Goal: Task Accomplishment & Management: Manage account settings

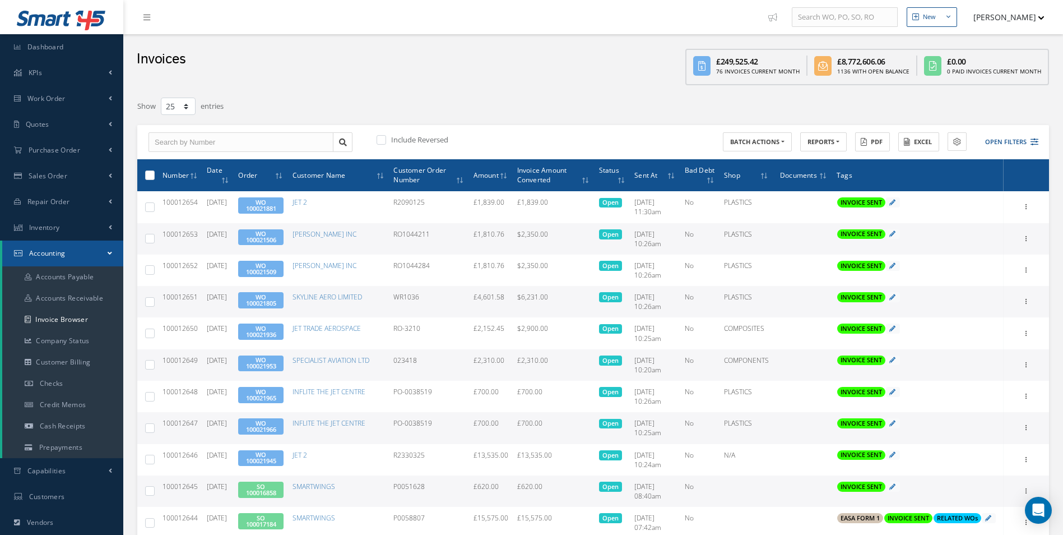
select select "25"
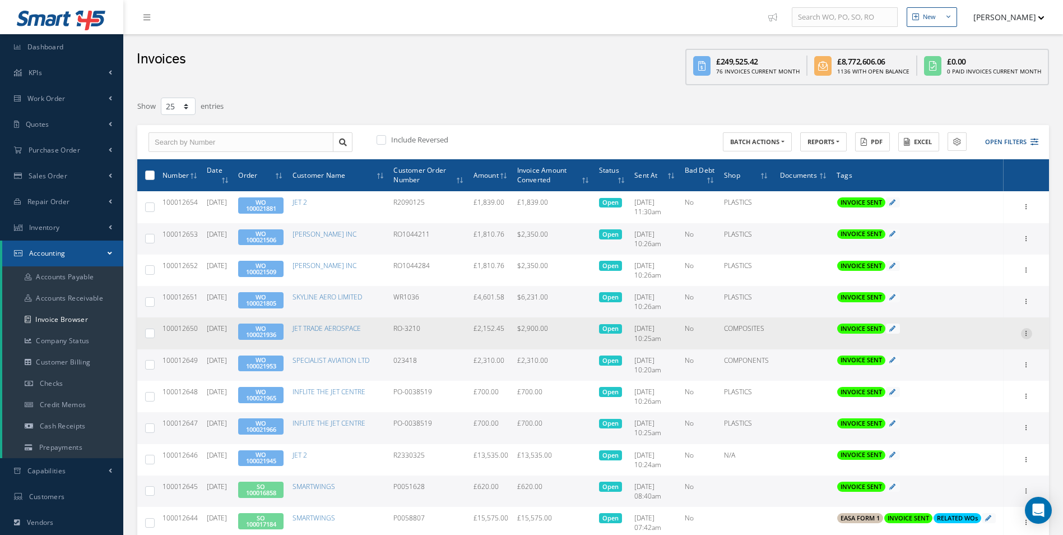
click at [1030, 337] on div at bounding box center [1026, 333] width 11 height 11
click at [991, 336] on link "Print" at bounding box center [975, 340] width 89 height 15
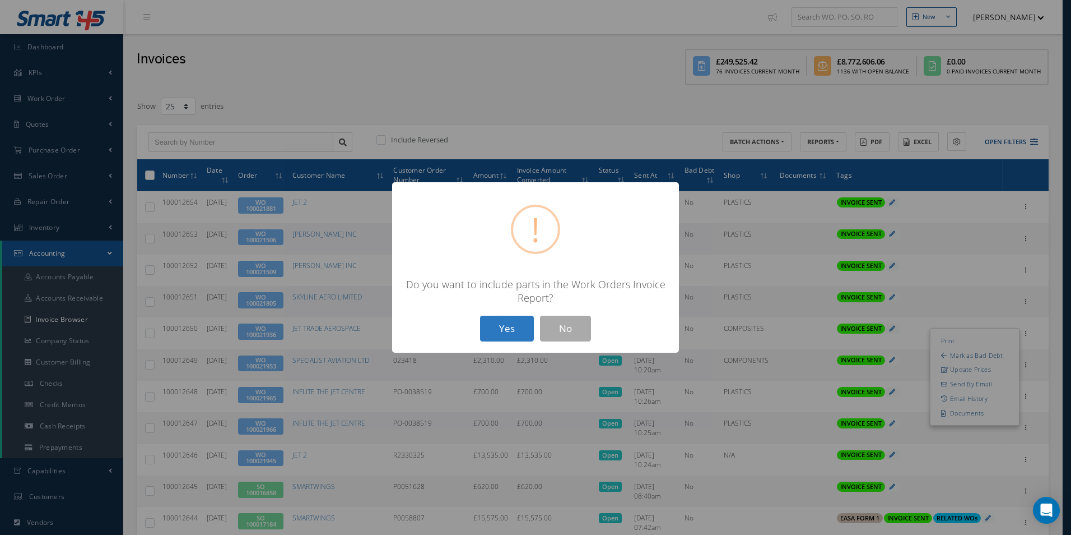
click at [496, 335] on button "Yes" at bounding box center [507, 328] width 54 height 26
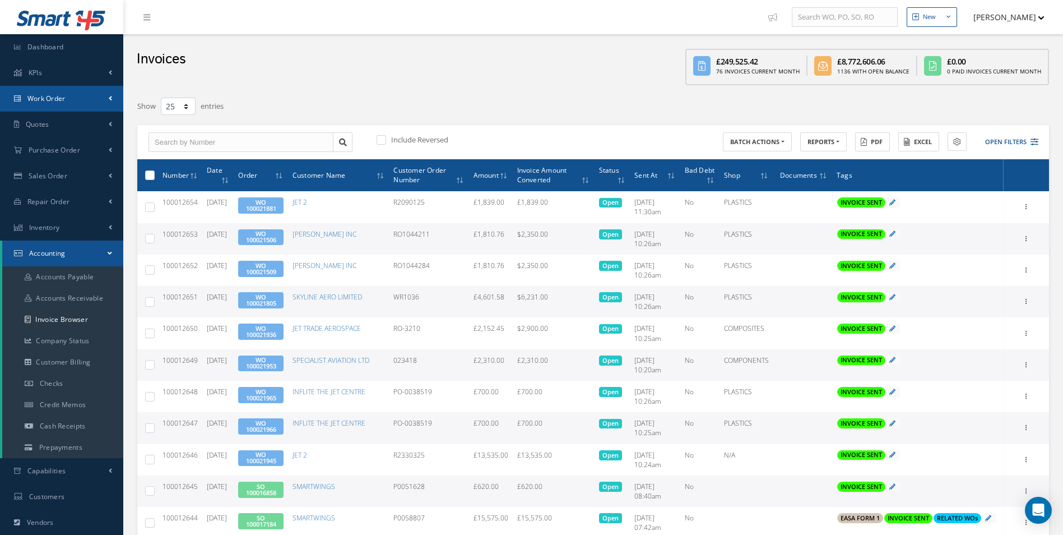
click at [81, 104] on link "Work Order" at bounding box center [61, 99] width 123 height 26
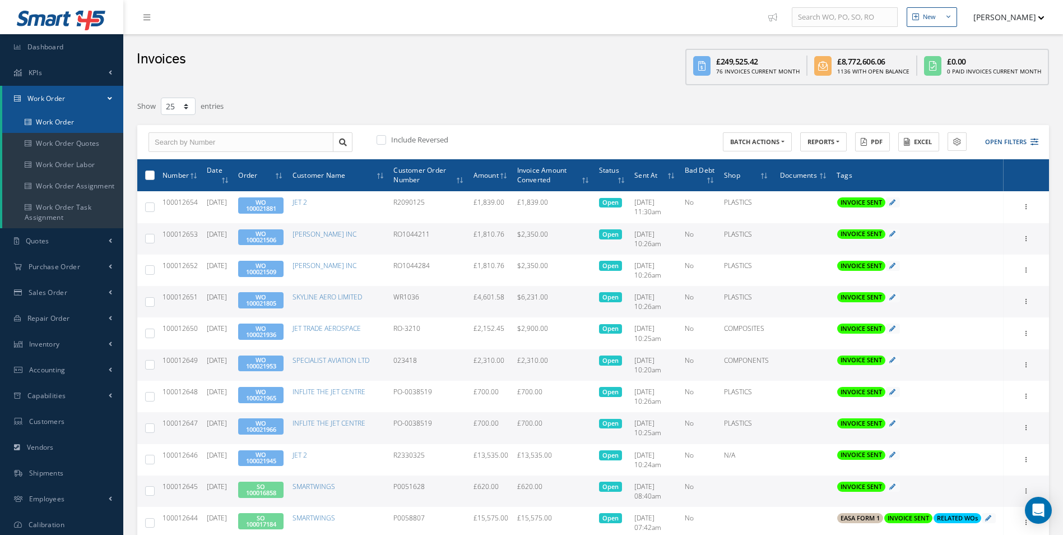
click at [65, 127] on link "Work Order" at bounding box center [62, 122] width 121 height 21
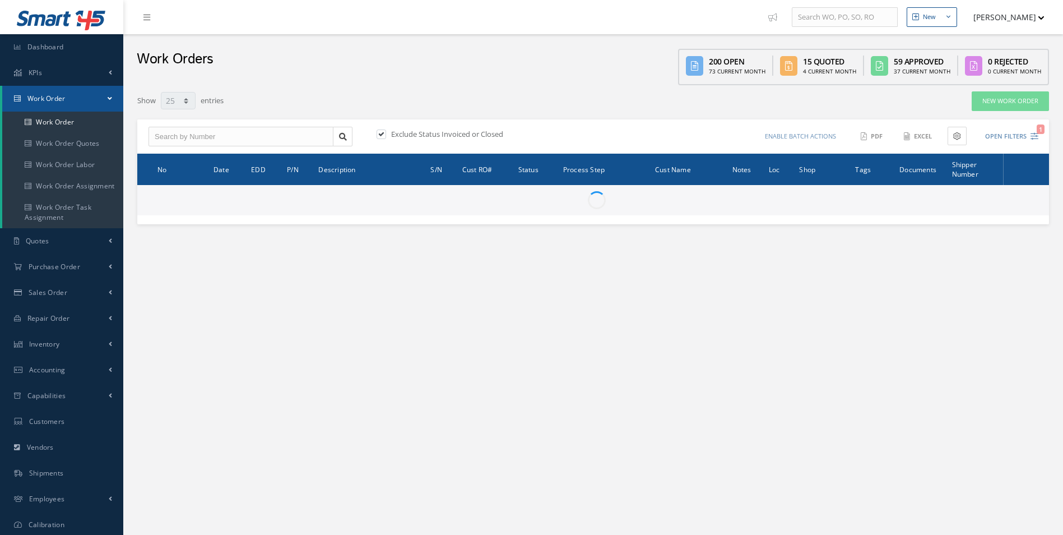
select select "25"
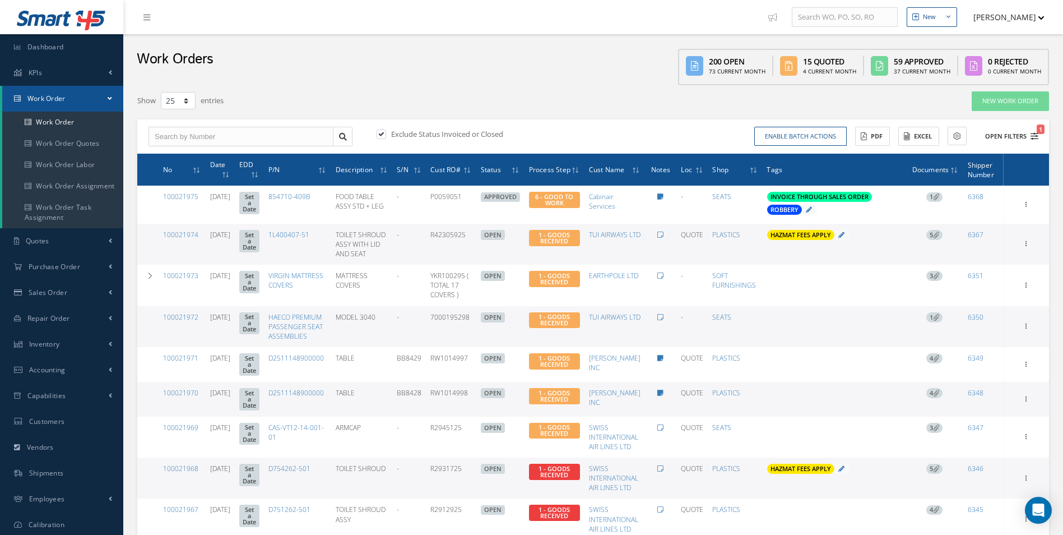
click at [1016, 136] on button "Open Filters 1" at bounding box center [1006, 136] width 63 height 18
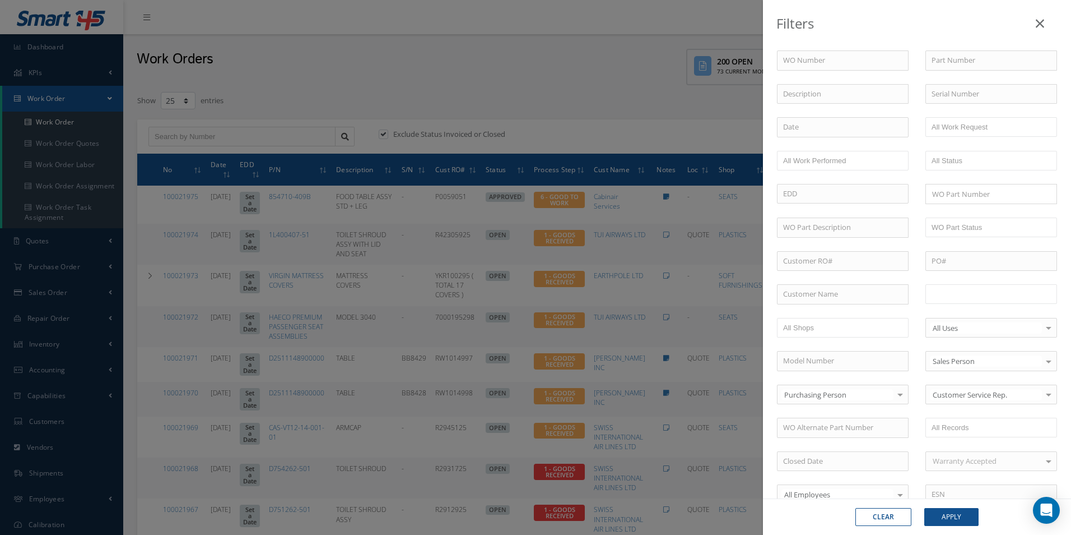
click at [973, 301] on li at bounding box center [967, 293] width 79 height 15
click at [951, 520] on button "Apply" at bounding box center [952, 517] width 54 height 18
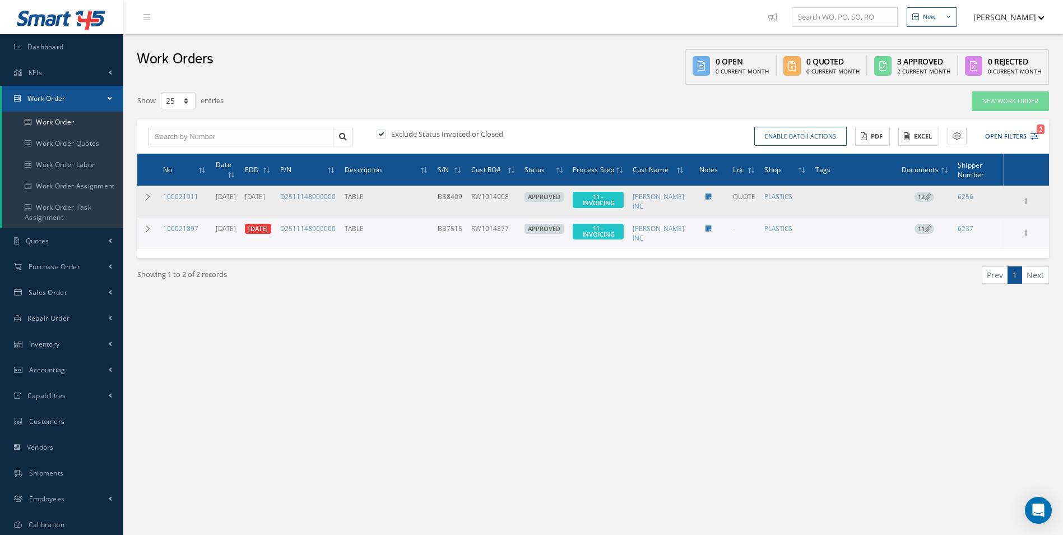
click at [919, 196] on span "12" at bounding box center [925, 197] width 20 height 10
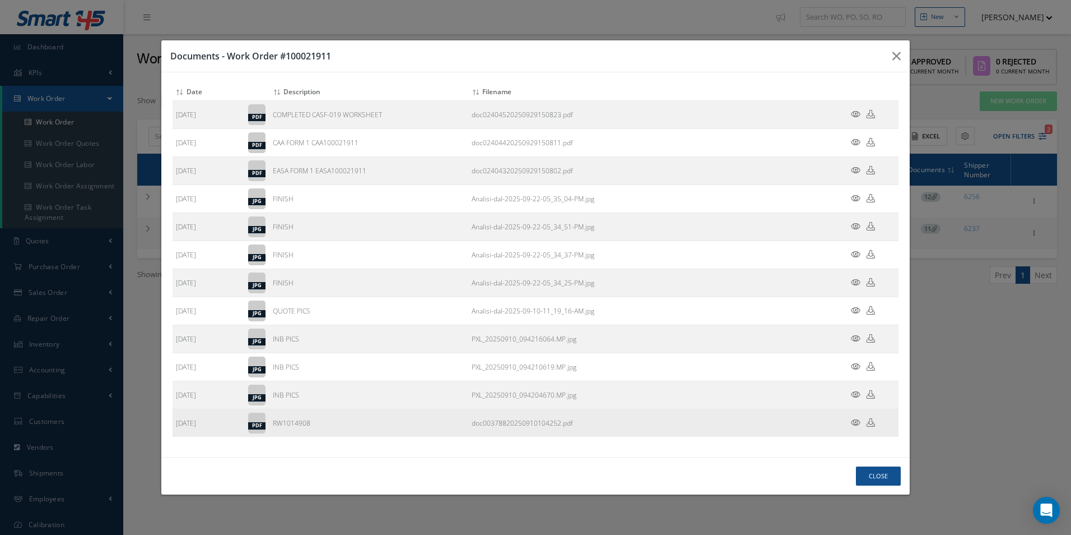
click at [872, 421] on icon at bounding box center [871, 422] width 8 height 8
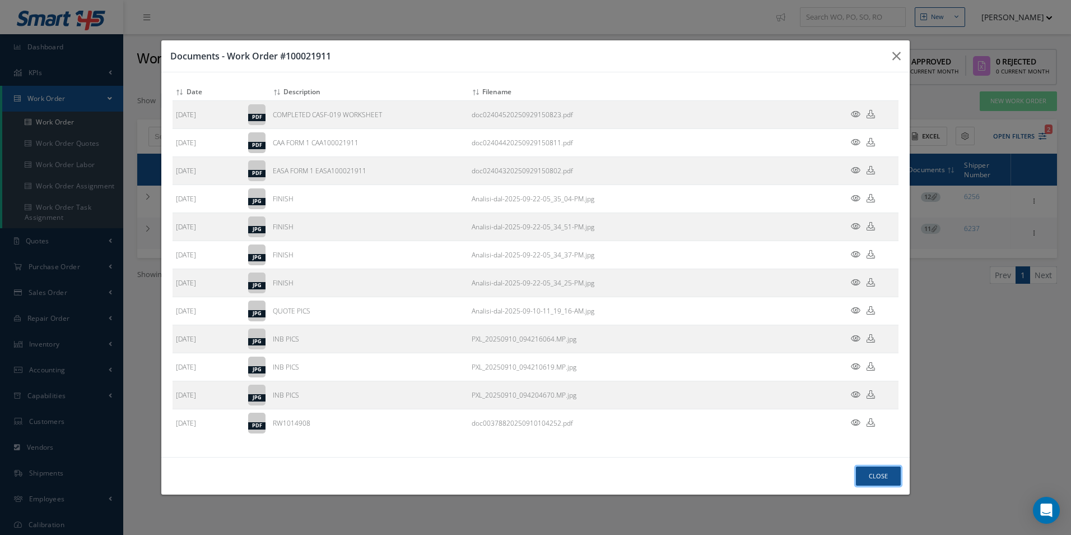
click at [888, 474] on button "Close" at bounding box center [878, 476] width 45 height 20
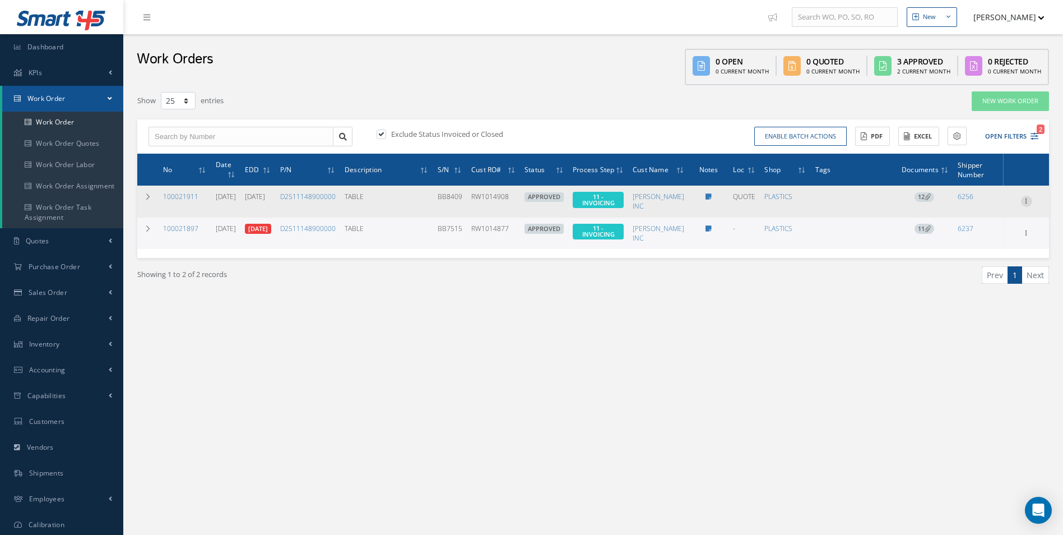
click at [1023, 203] on icon at bounding box center [1026, 200] width 11 height 9
click at [964, 236] on link "Invoicing" at bounding box center [975, 237] width 89 height 15
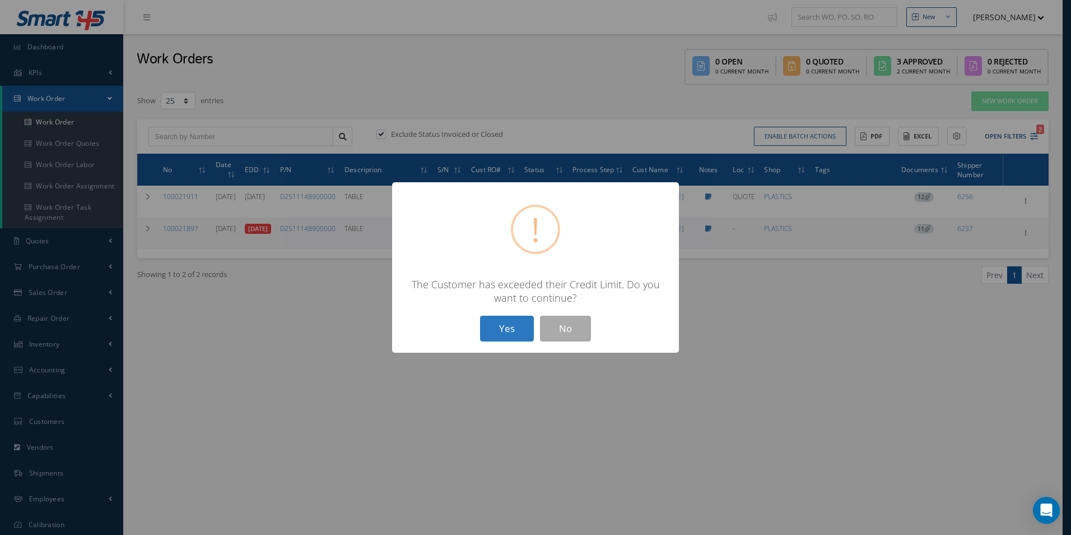
click at [513, 327] on button "Yes" at bounding box center [507, 328] width 54 height 26
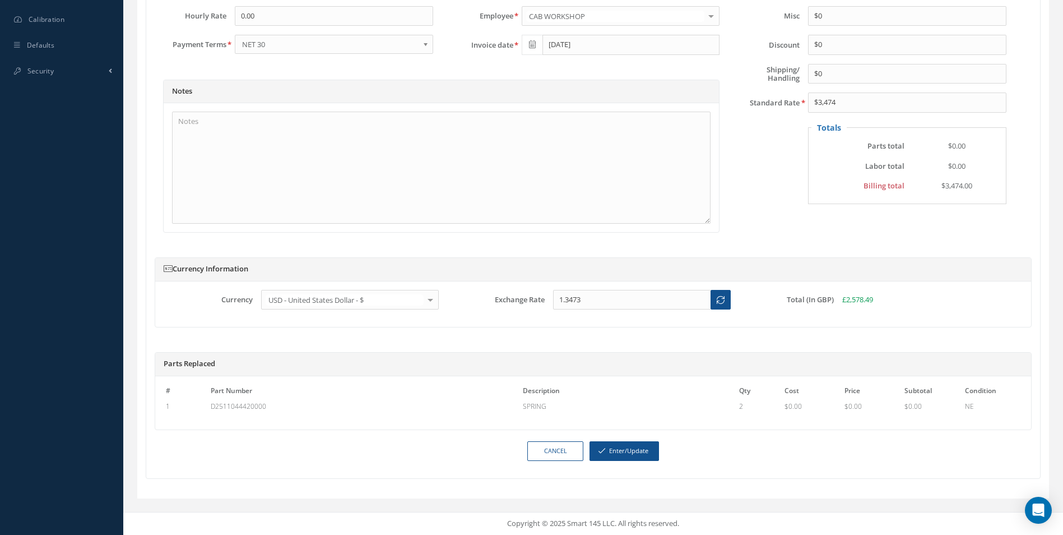
scroll to position [516, 0]
click at [622, 446] on button "Enter/Update" at bounding box center [624, 451] width 69 height 20
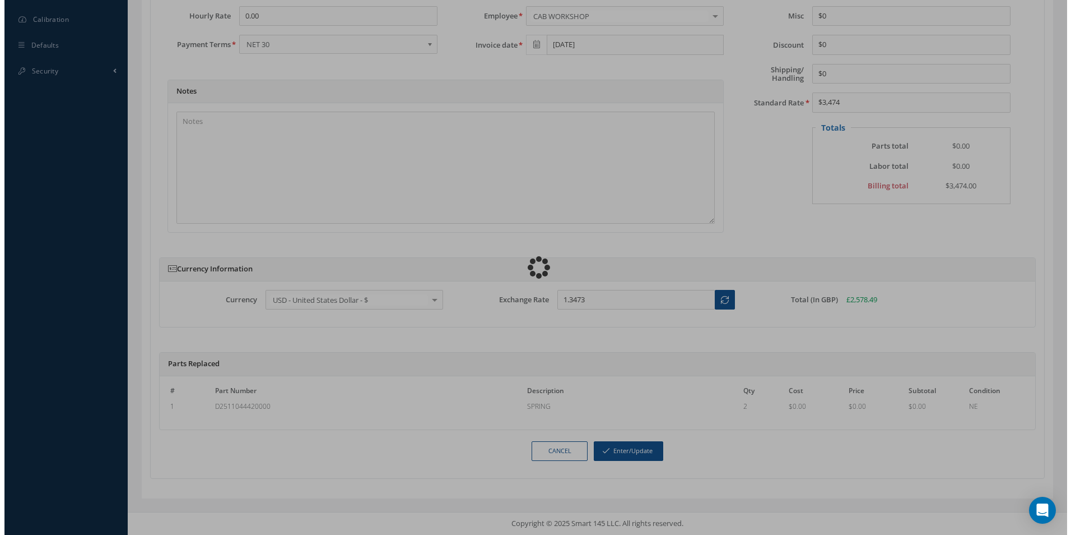
scroll to position [505, 0]
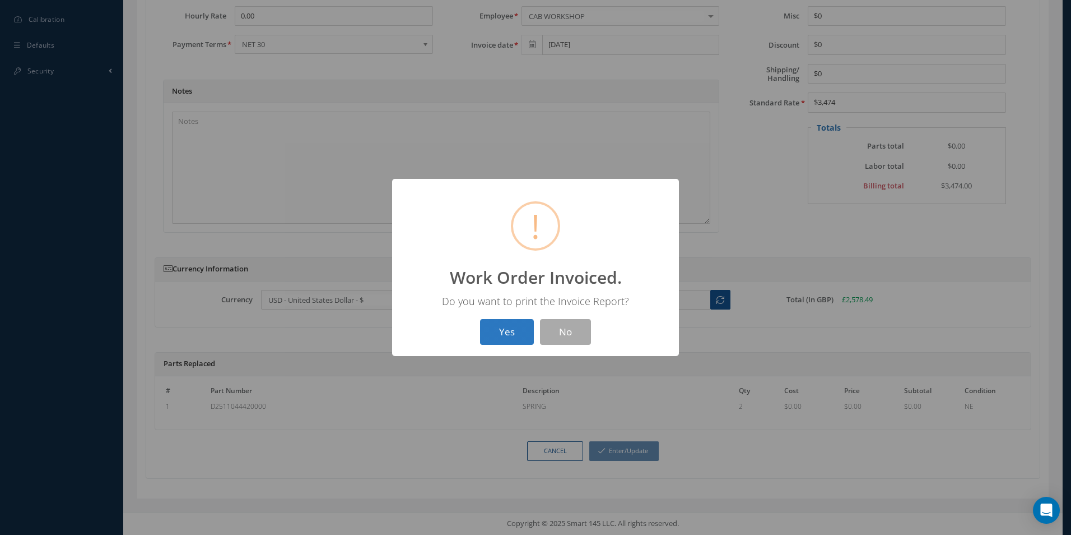
click at [512, 333] on button "Yes" at bounding box center [507, 332] width 54 height 26
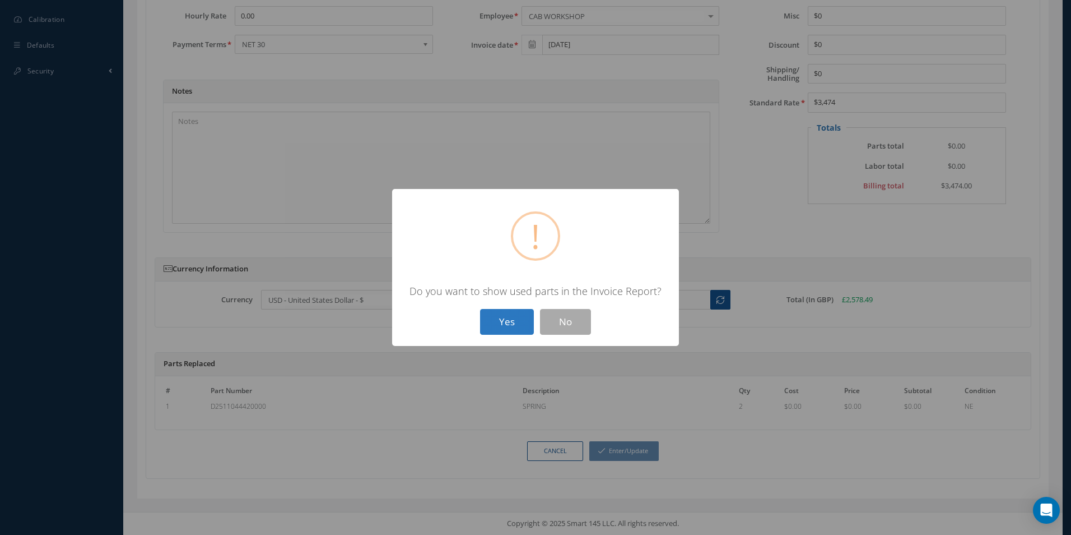
click at [511, 323] on button "Yes" at bounding box center [507, 322] width 54 height 26
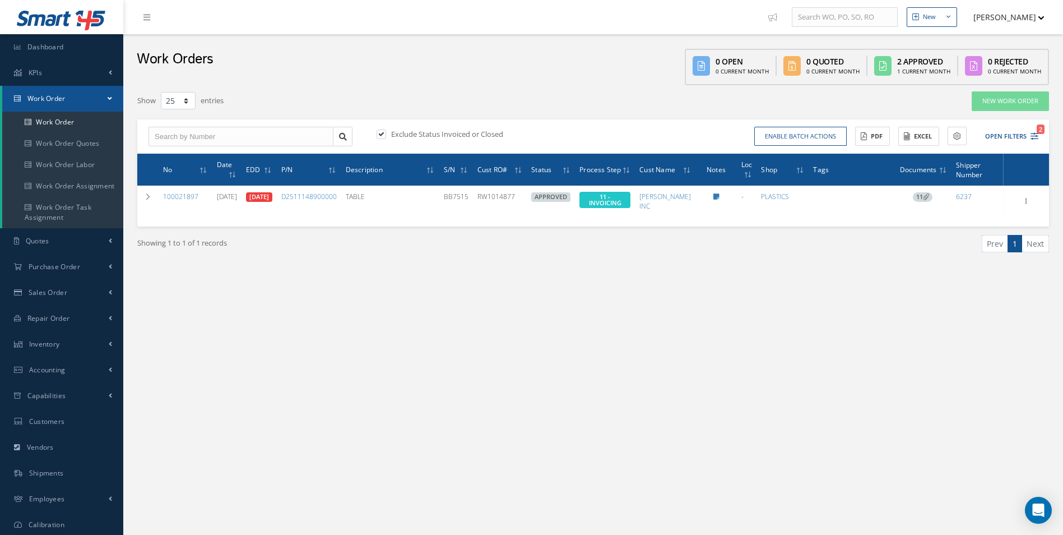
select select "25"
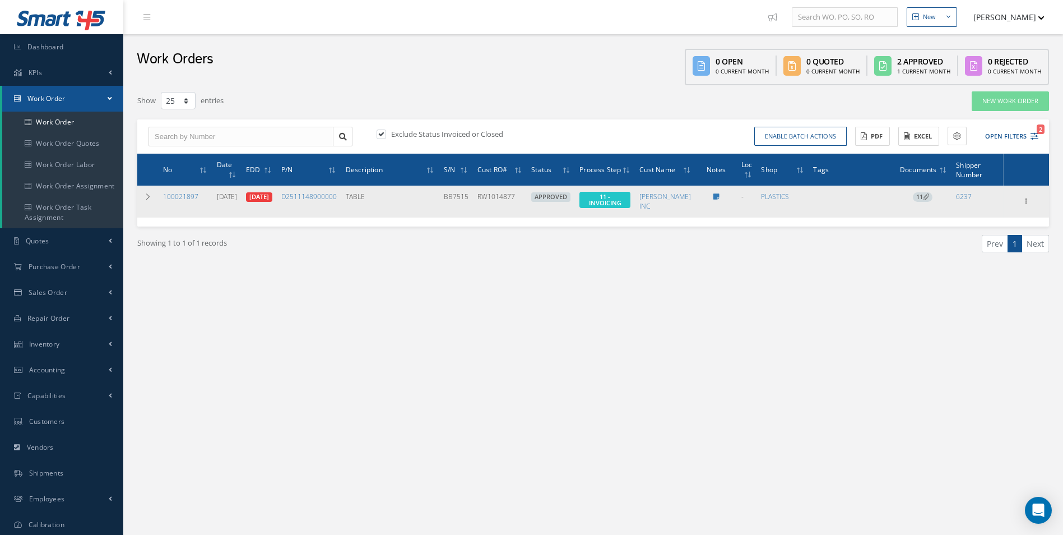
click at [921, 197] on span "11" at bounding box center [923, 197] width 20 height 10
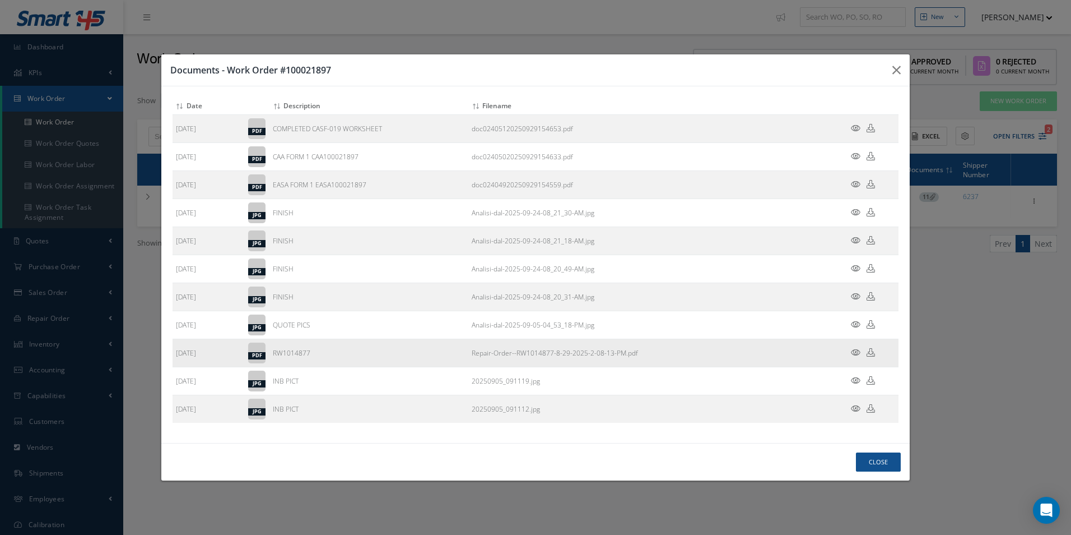
click at [871, 356] on icon at bounding box center [871, 352] width 8 height 8
click at [875, 459] on button "Close" at bounding box center [878, 462] width 45 height 20
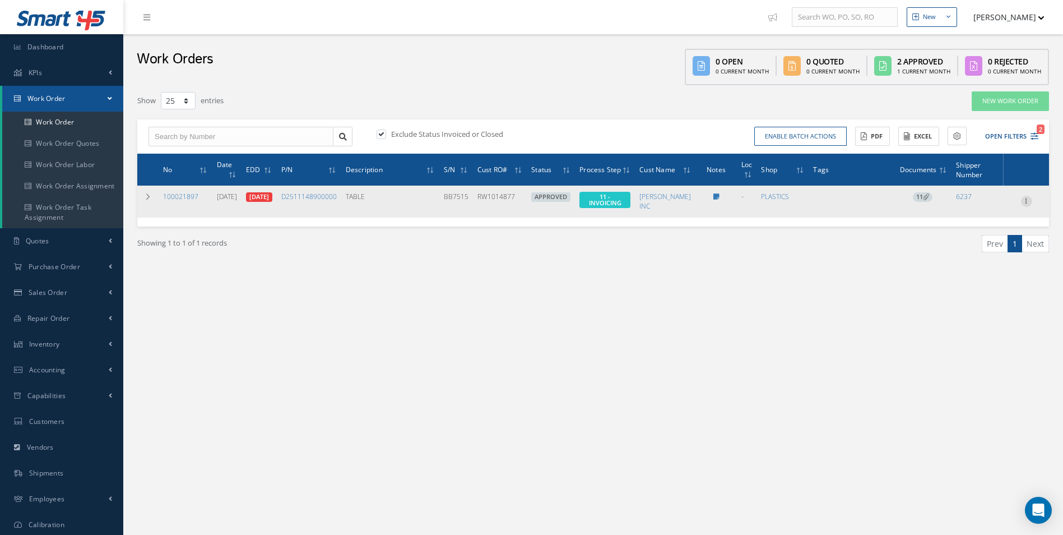
click at [1028, 200] on icon at bounding box center [1026, 200] width 11 height 9
click at [985, 242] on link "Invoicing" at bounding box center [975, 237] width 89 height 15
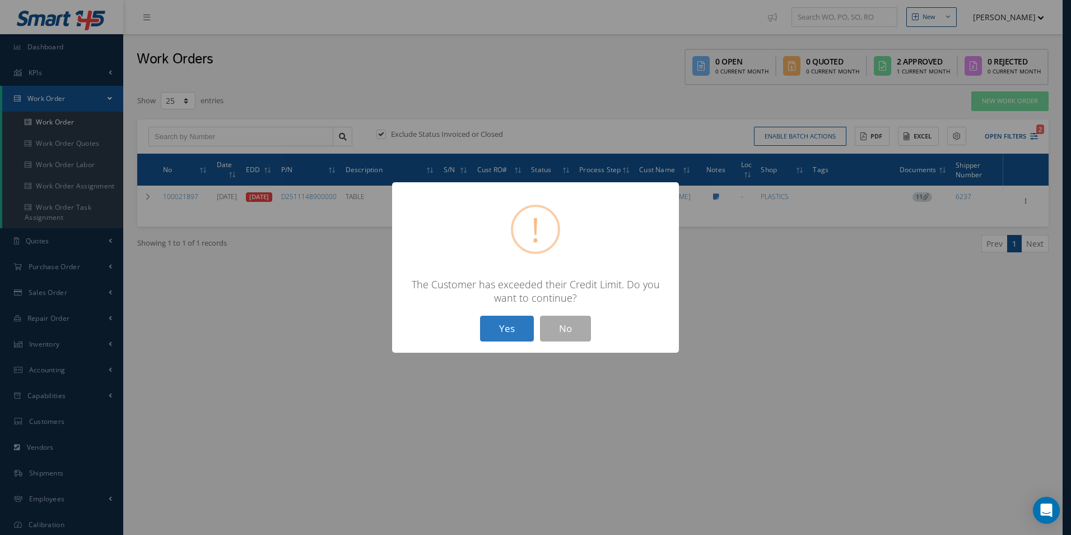
click at [501, 332] on button "Yes" at bounding box center [507, 328] width 54 height 26
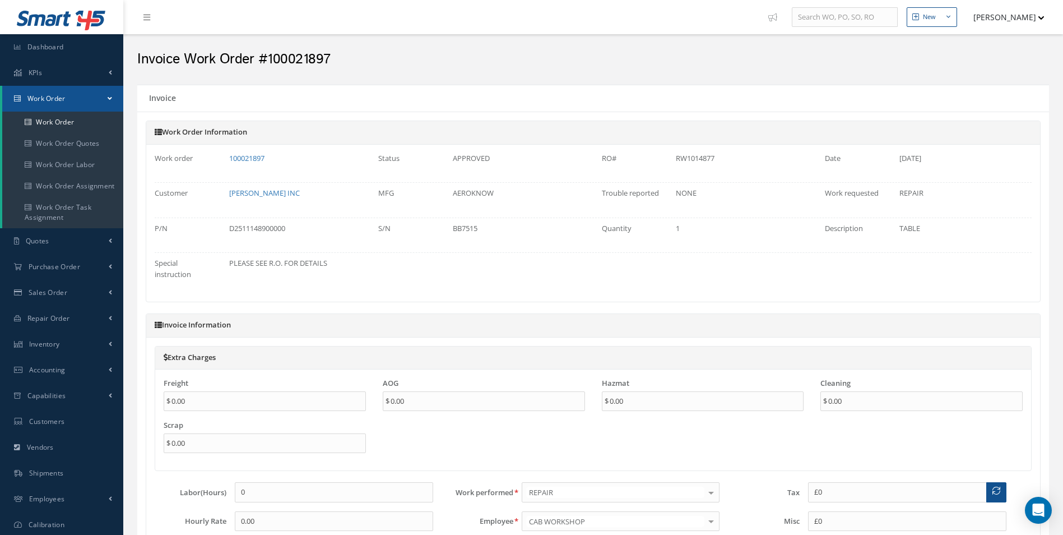
type input "$0"
type input "$3,474"
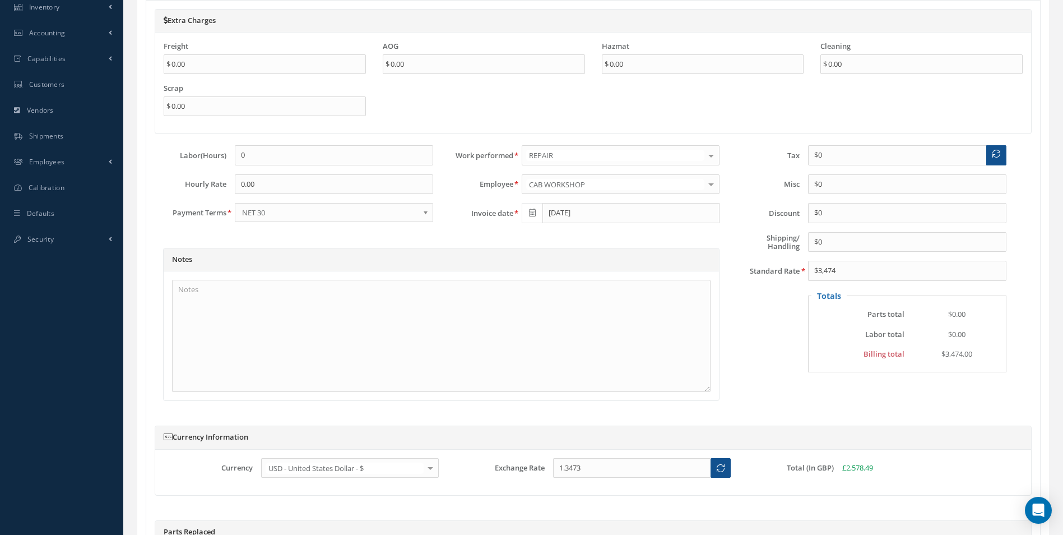
scroll to position [516, 0]
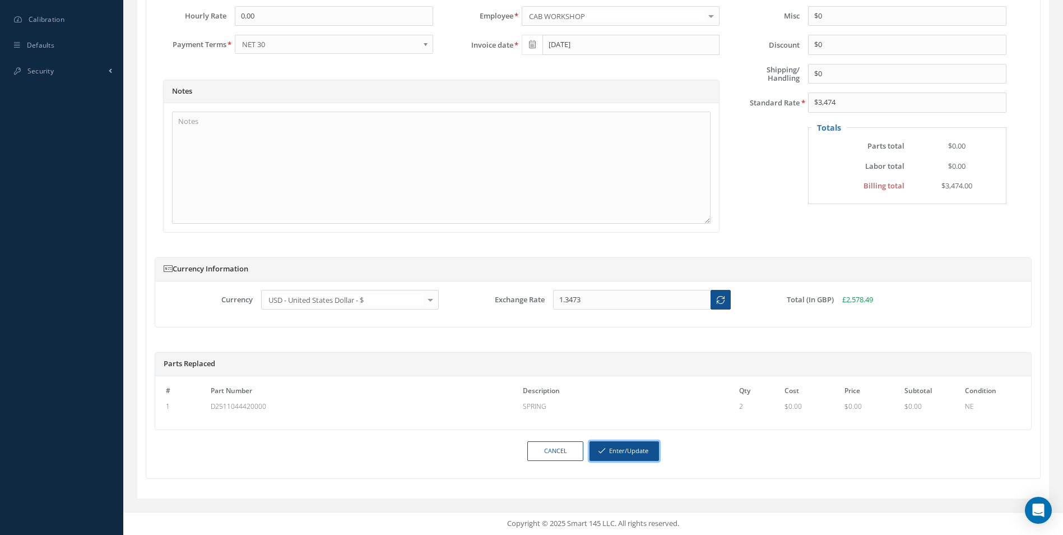
click at [621, 459] on button "Enter/Update" at bounding box center [624, 451] width 69 height 20
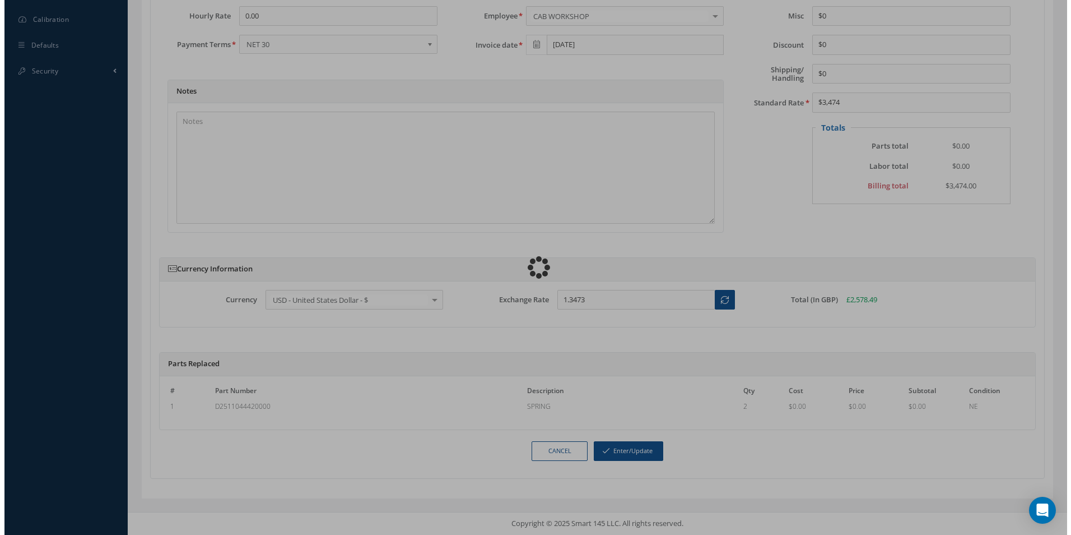
scroll to position [505, 0]
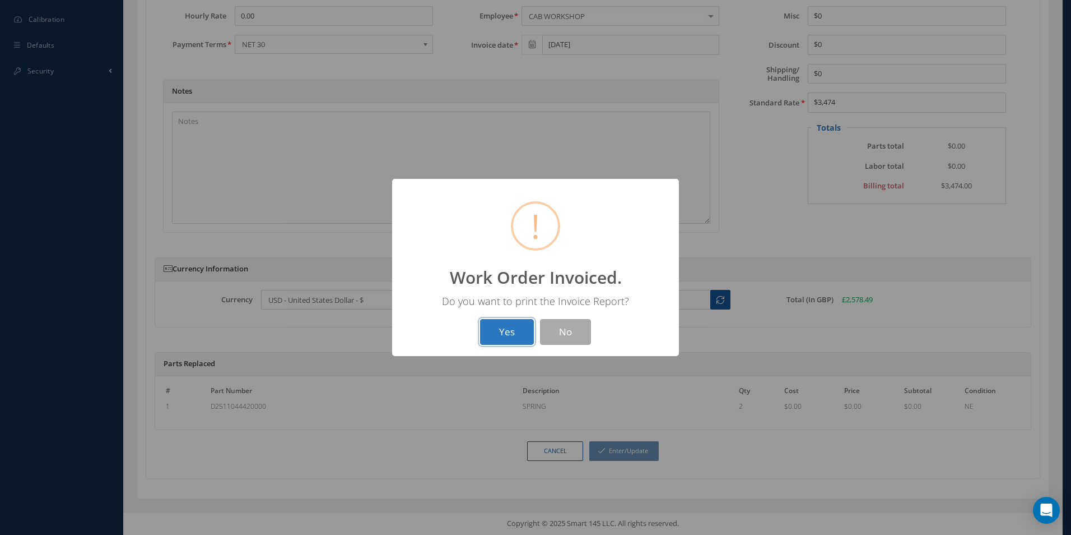
click at [512, 326] on button "Yes" at bounding box center [507, 332] width 54 height 26
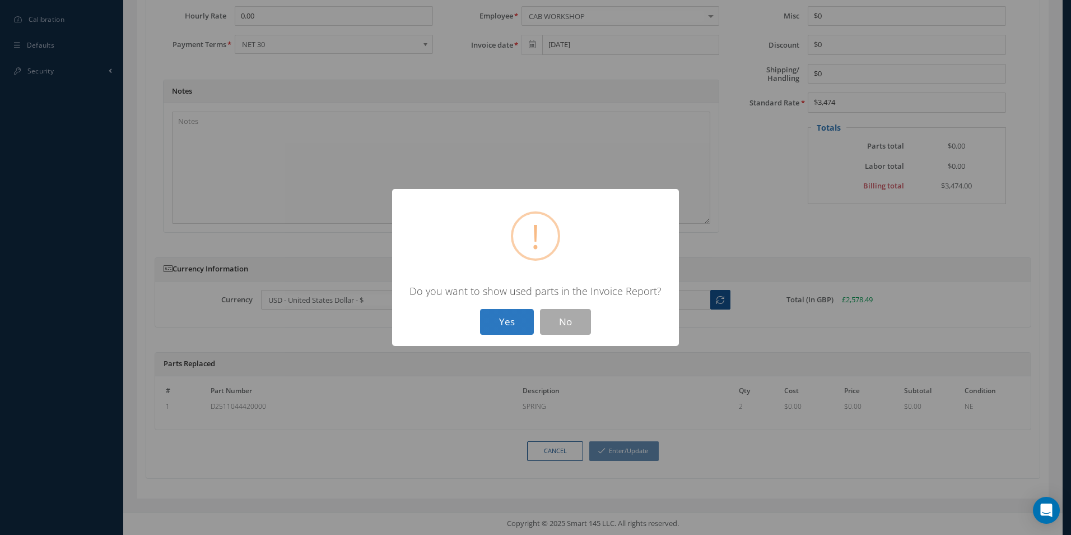
click at [506, 328] on button "Yes" at bounding box center [507, 322] width 54 height 26
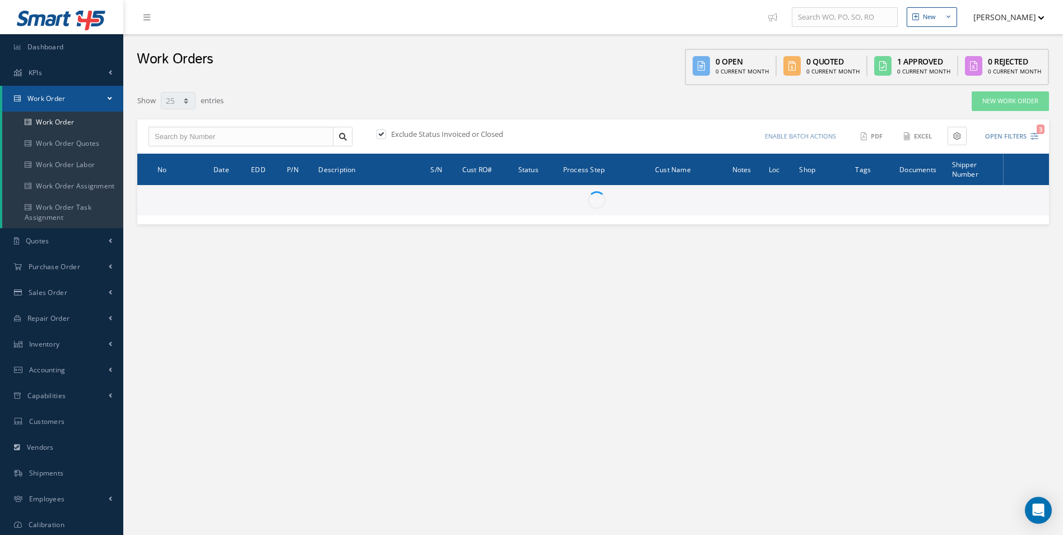
select select "25"
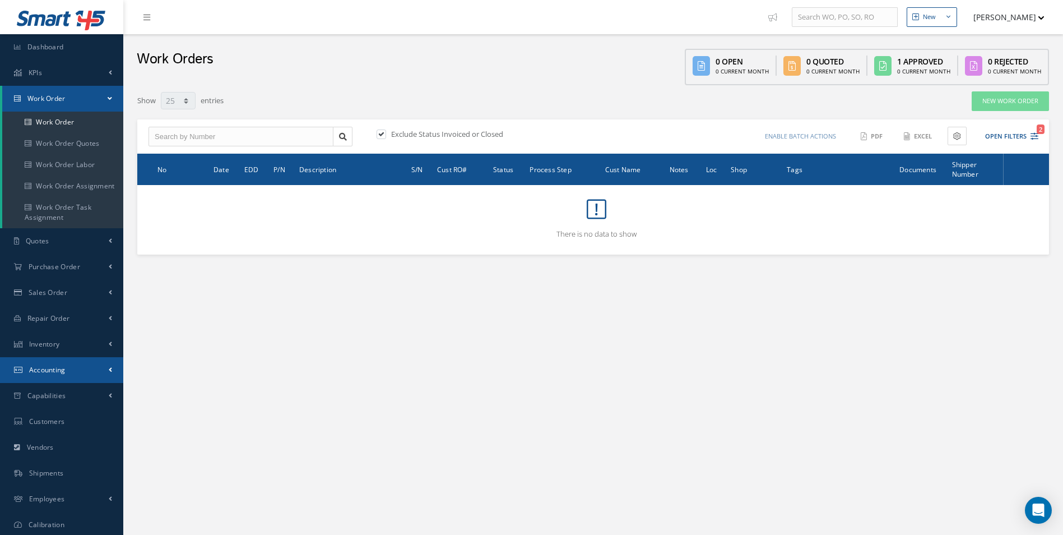
click at [67, 363] on link "Accounting" at bounding box center [61, 370] width 123 height 26
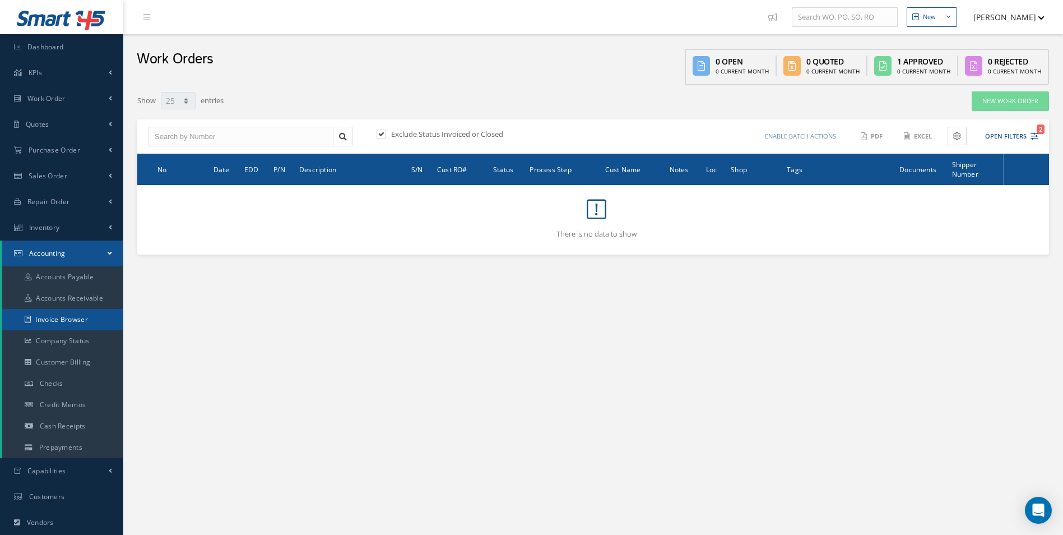
click at [58, 315] on link "Invoice Browser" at bounding box center [62, 319] width 121 height 21
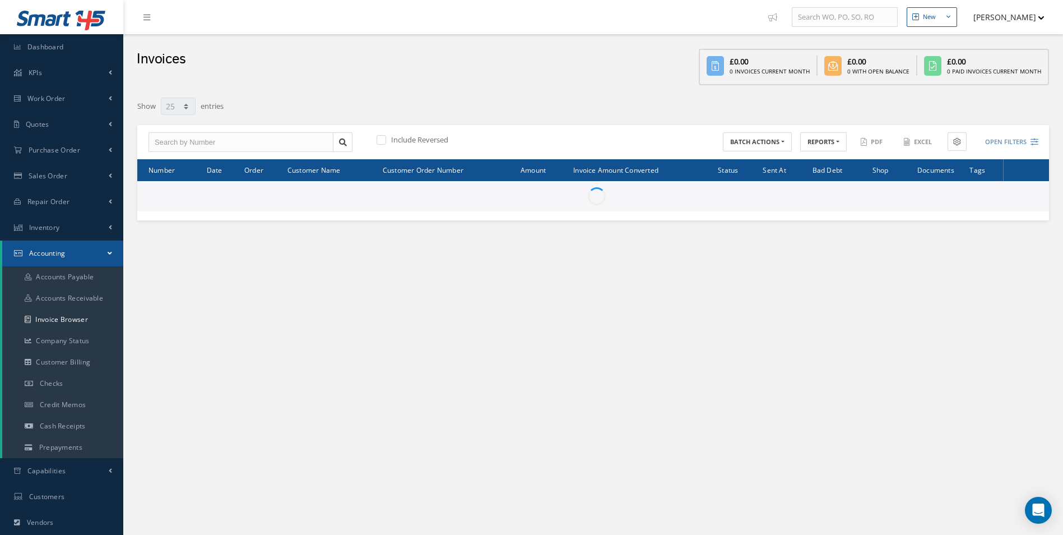
select select "25"
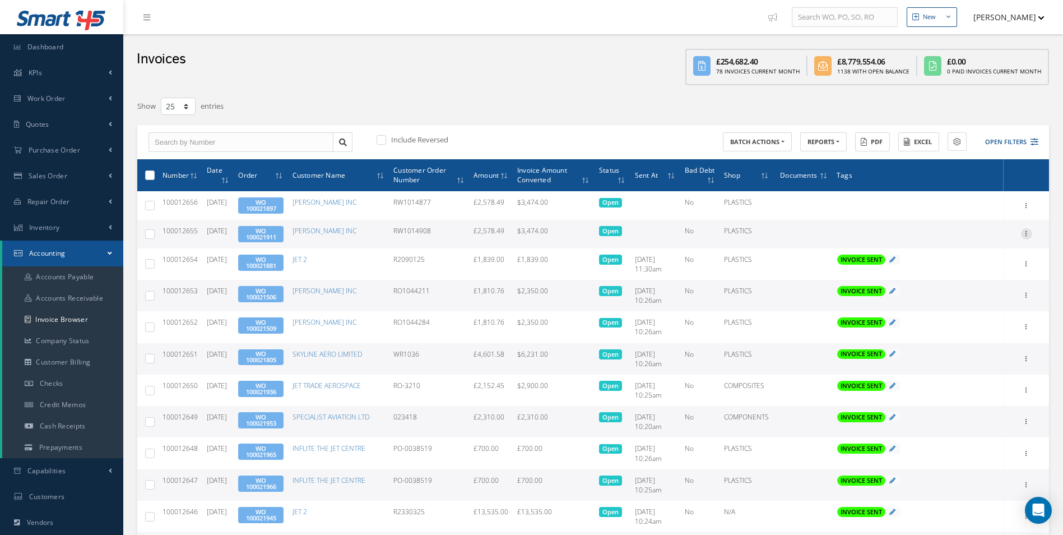
click at [1030, 235] on icon at bounding box center [1026, 232] width 11 height 9
click at [984, 286] on link "Send By Email" at bounding box center [975, 284] width 89 height 15
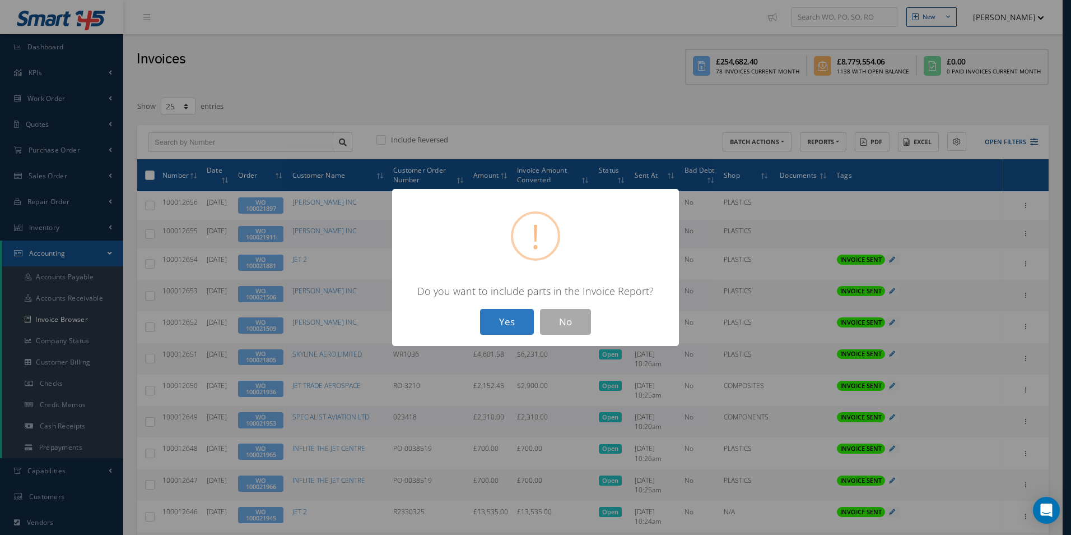
click at [496, 326] on button "Yes" at bounding box center [507, 322] width 54 height 26
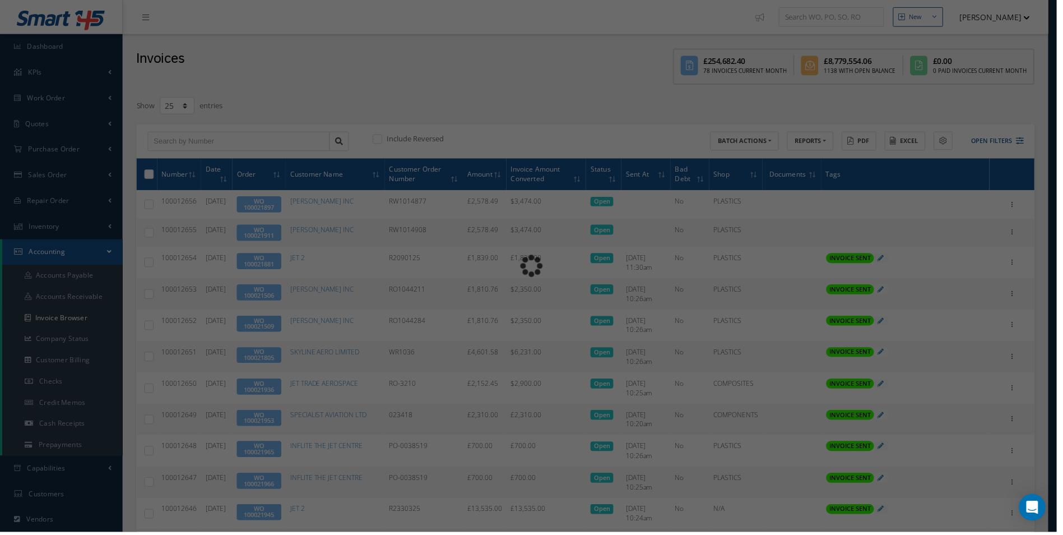
type input "INVOICE - Work Order 100021911 for BARFIELD INC, PO: RW1014908"
type textarea "Dear Accounts, Please find the attached invoice for your recent order RW1014908…"
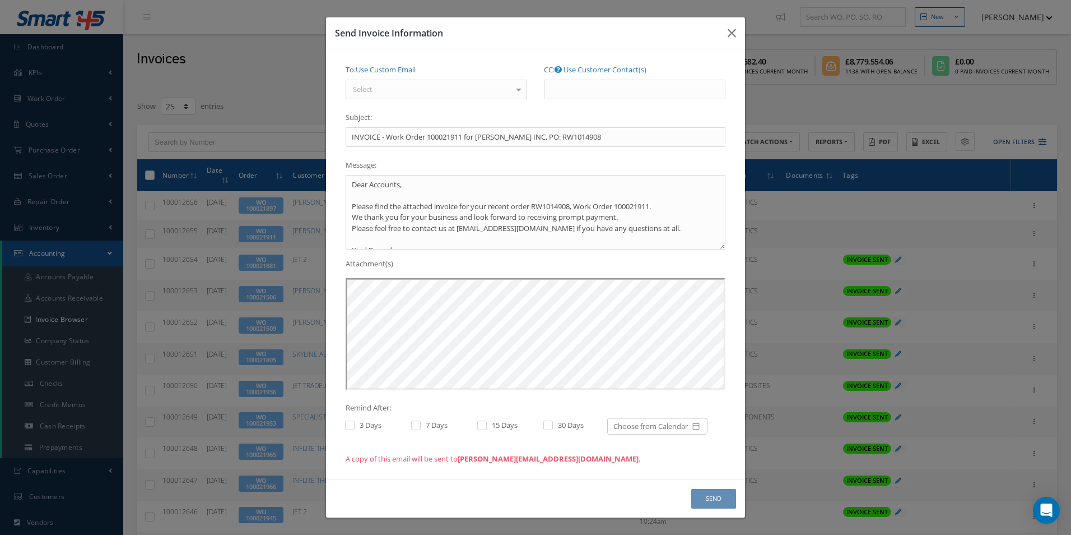
click at [497, 86] on div "Select" at bounding box center [437, 90] width 182 height 20
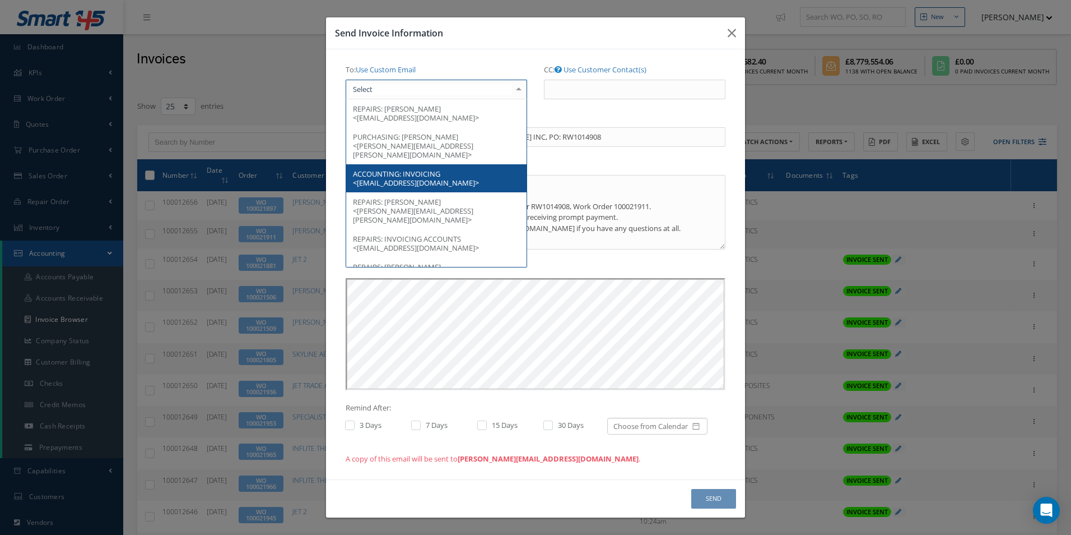
click at [414, 169] on span "INVOICING <accountspayable@barfieldinc.com>" at bounding box center [416, 178] width 126 height 19
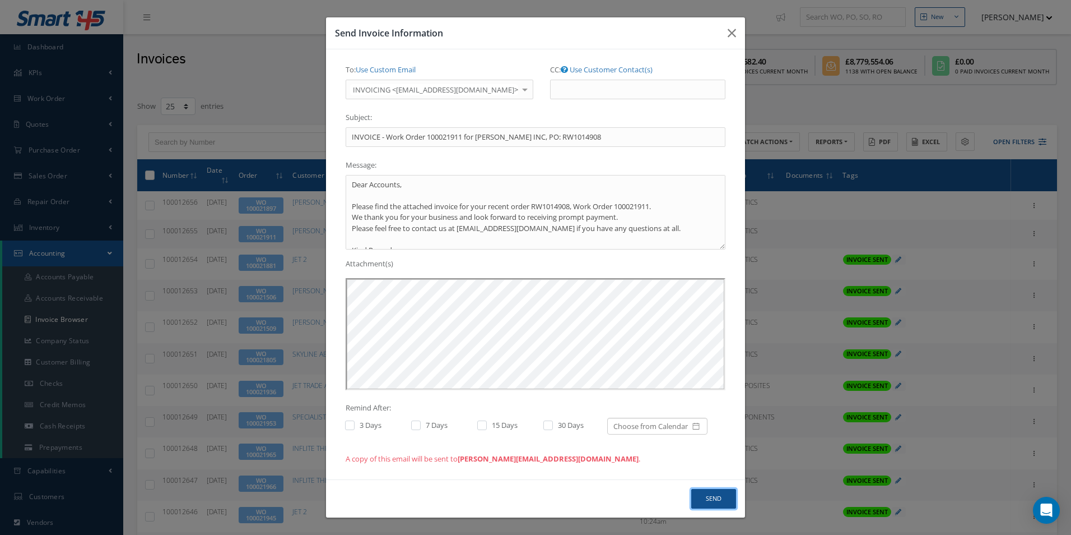
click at [712, 500] on button "Send" at bounding box center [713, 499] width 45 height 20
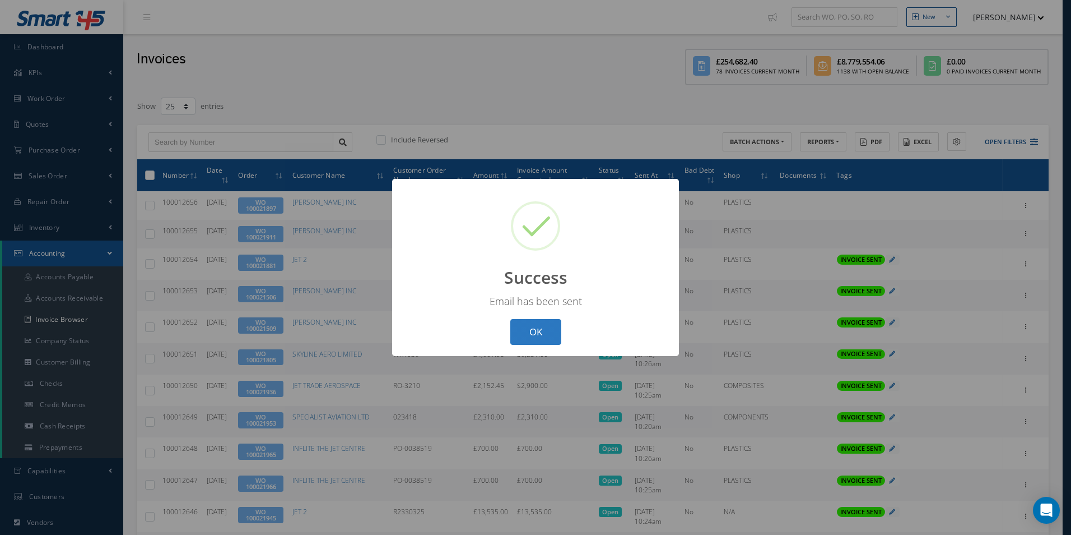
click at [543, 329] on button "OK" at bounding box center [535, 332] width 51 height 26
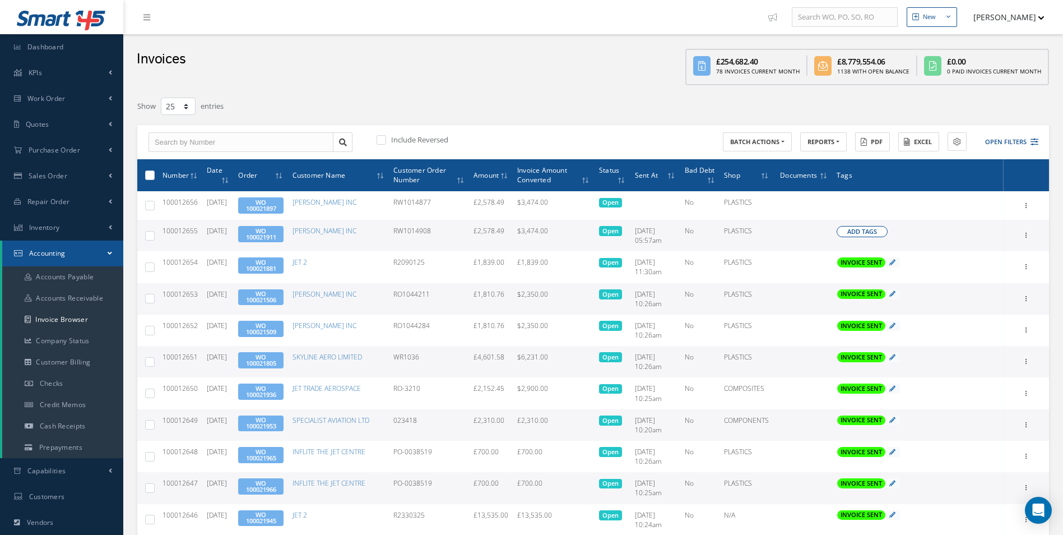
click at [864, 231] on span "Add Tags" at bounding box center [862, 232] width 30 height 10
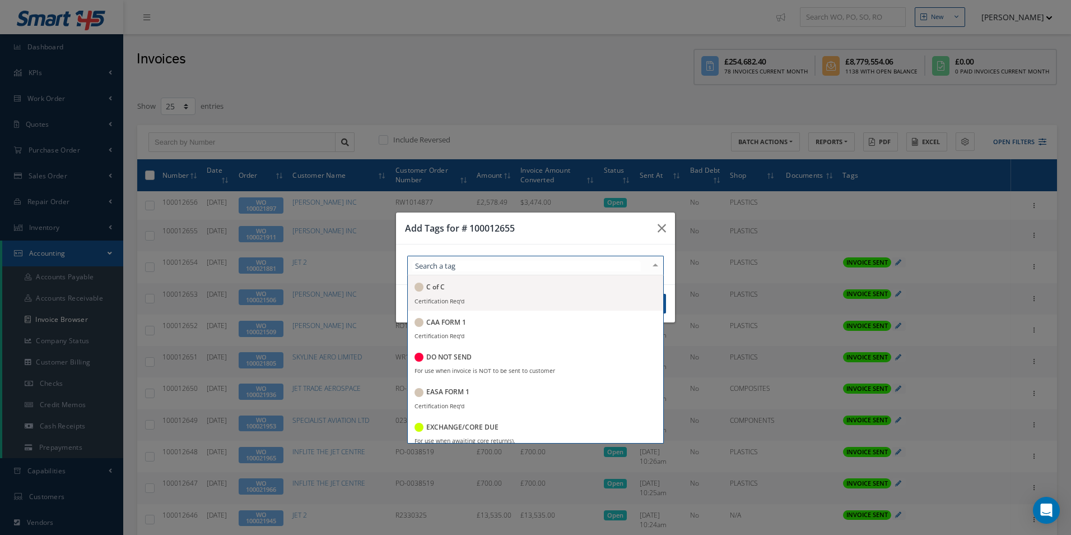
click at [525, 261] on div at bounding box center [535, 266] width 257 height 20
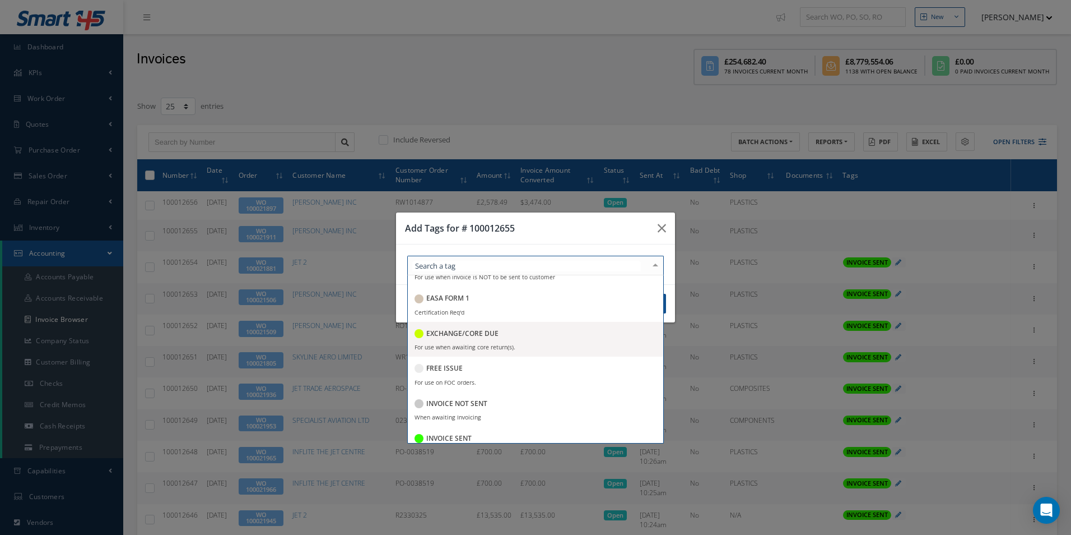
scroll to position [112, 0]
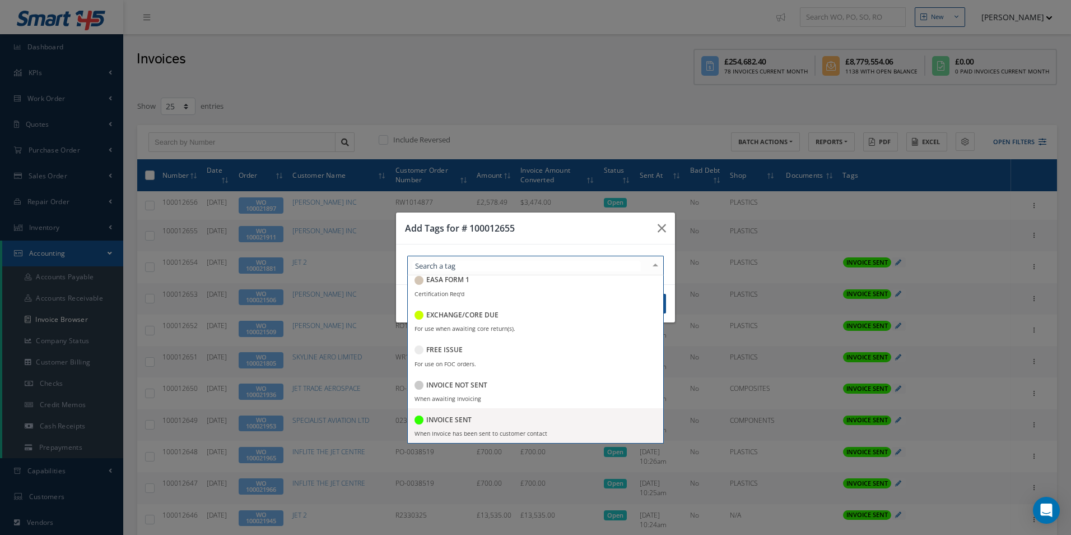
click at [453, 421] on h5 "INVOICE SENT" at bounding box center [448, 420] width 45 height 8
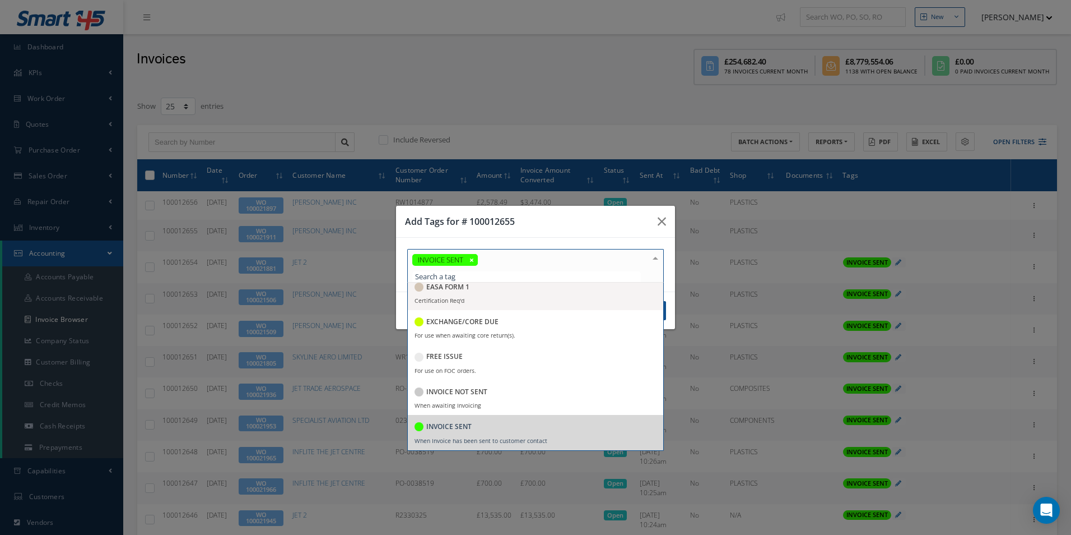
click at [580, 229] on div "Add Tags for # 100012655" at bounding box center [535, 222] width 279 height 32
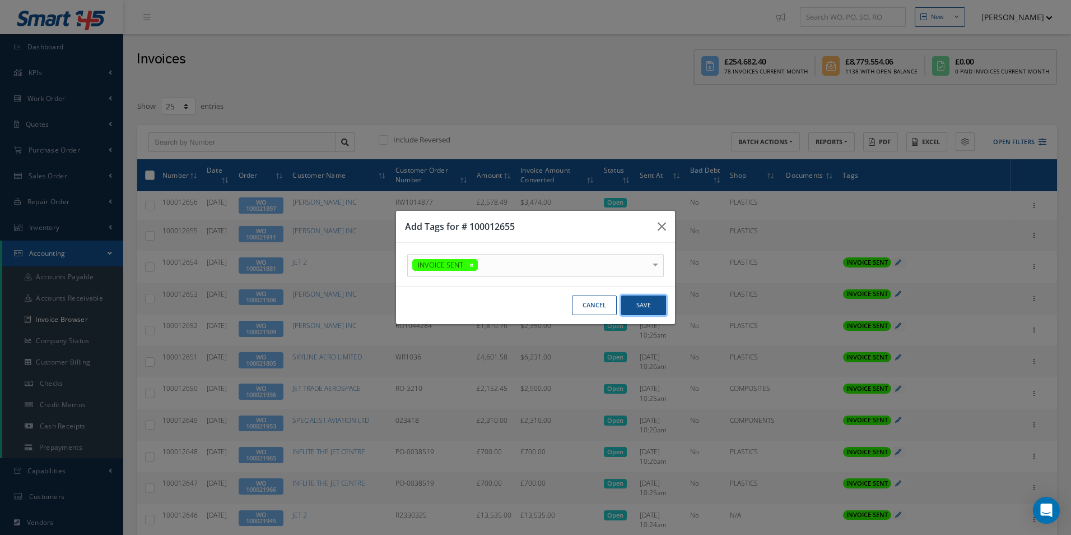
click at [649, 306] on button "Save" at bounding box center [643, 305] width 45 height 20
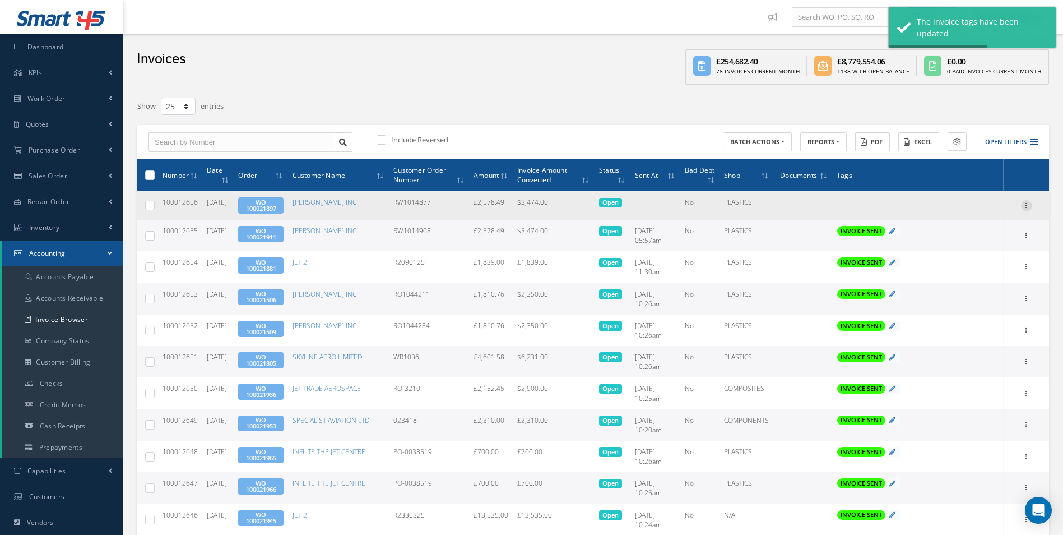
click at [1023, 202] on icon at bounding box center [1026, 204] width 11 height 9
click at [971, 252] on link "Send By Email" at bounding box center [975, 256] width 89 height 15
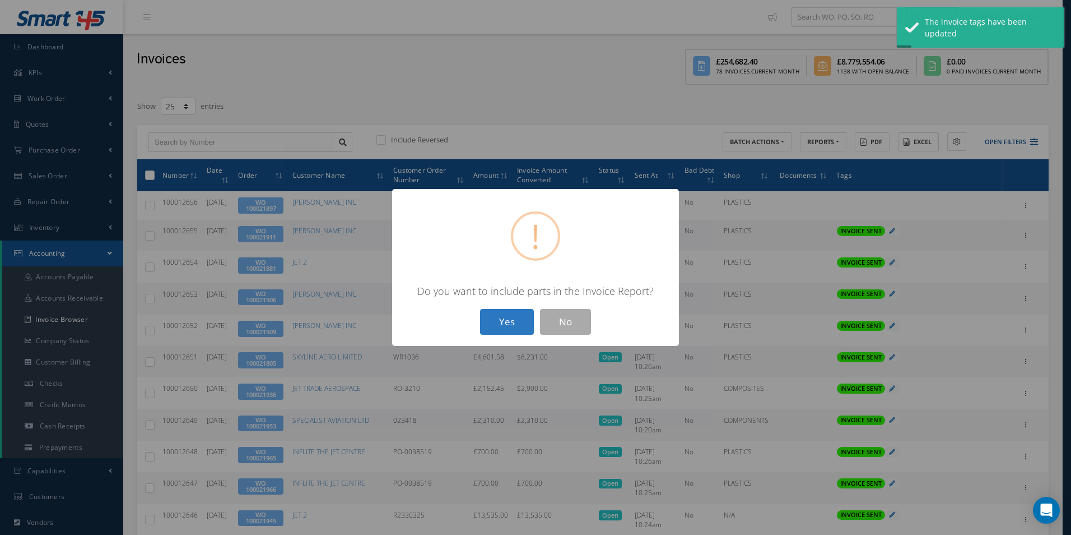
click at [498, 330] on button "Yes" at bounding box center [507, 322] width 54 height 26
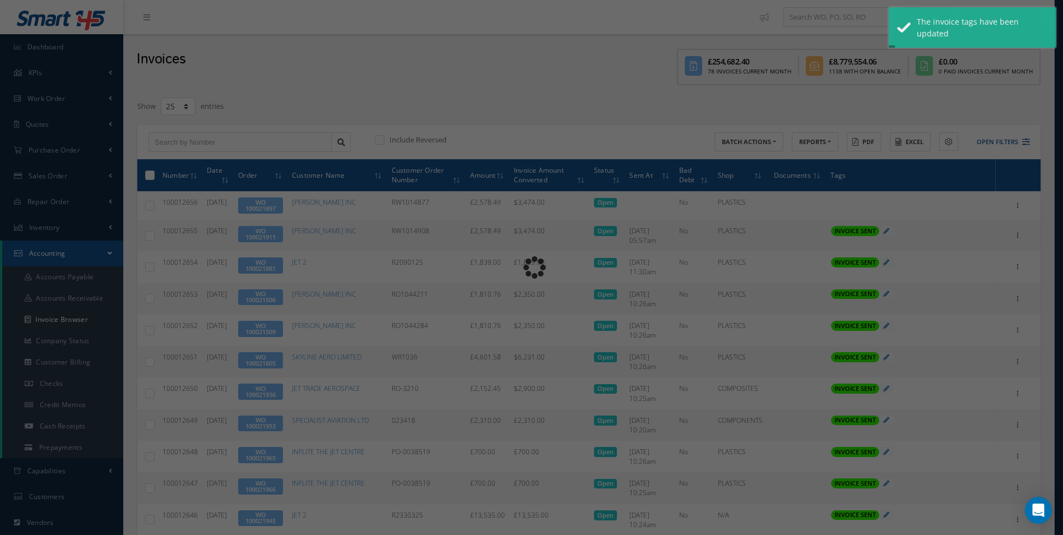
type input "INVOICE - Work Order 100021897 for BARFIELD INC, PO: RW1014877"
type textarea "Dear Accounts, Please find the attached invoice for your recent order RW1014877…"
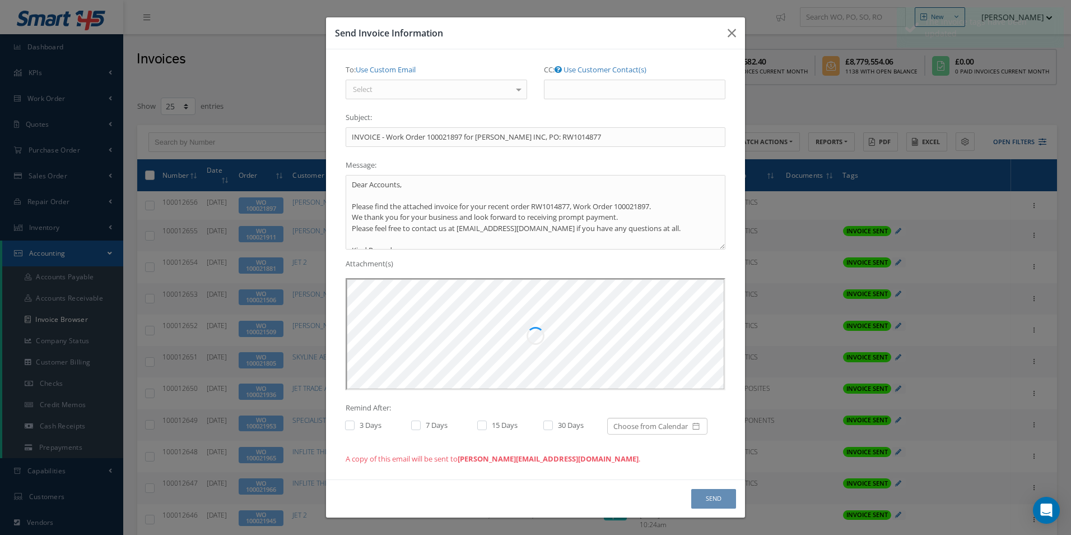
scroll to position [0, 0]
click at [397, 92] on div "Select" at bounding box center [437, 90] width 182 height 20
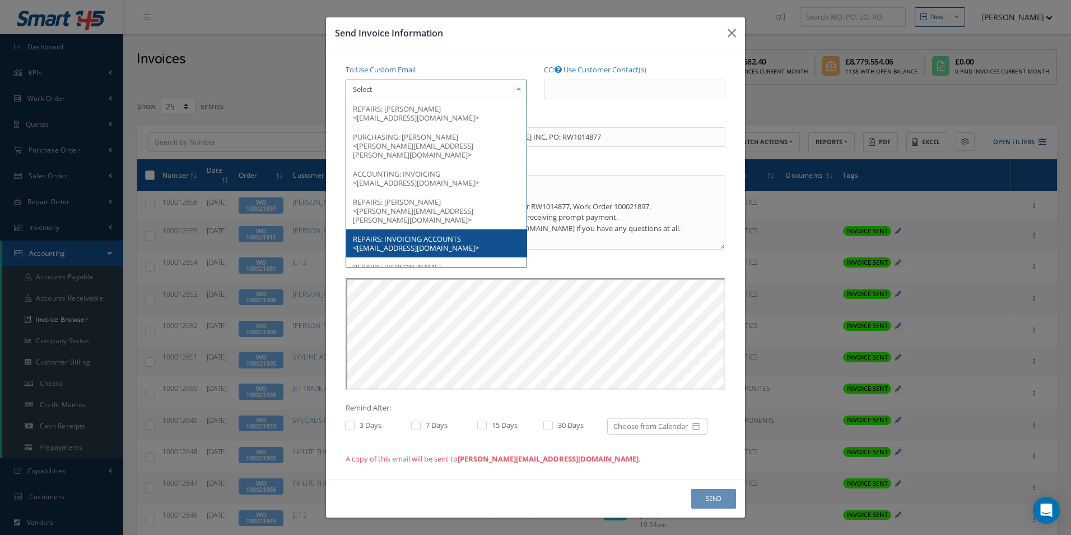
click at [418, 234] on span "INVOICING ACCOUNTS <accountspayable@barfieldinc.com>" at bounding box center [416, 243] width 126 height 19
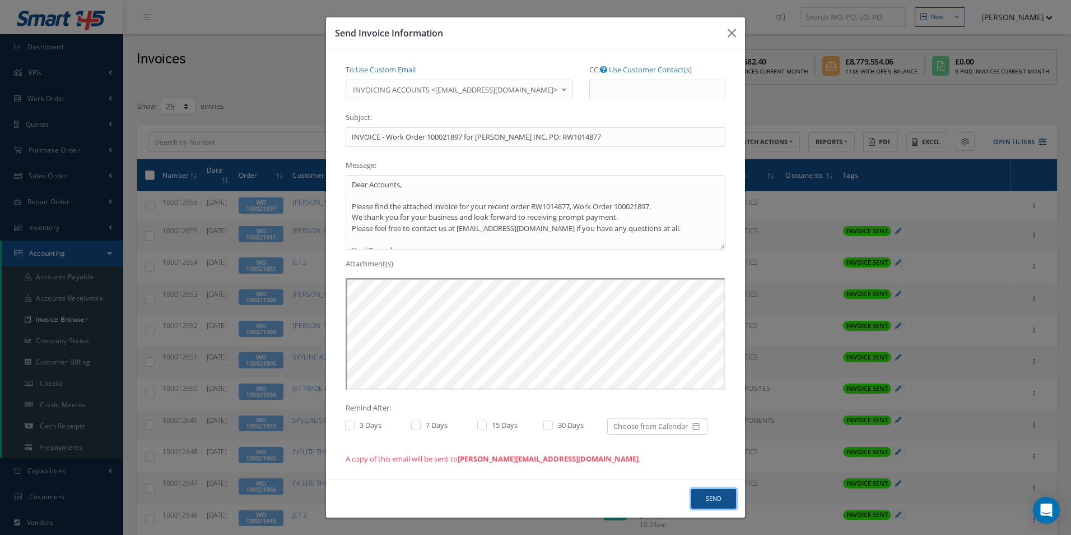
click at [707, 494] on button "Send" at bounding box center [713, 499] width 45 height 20
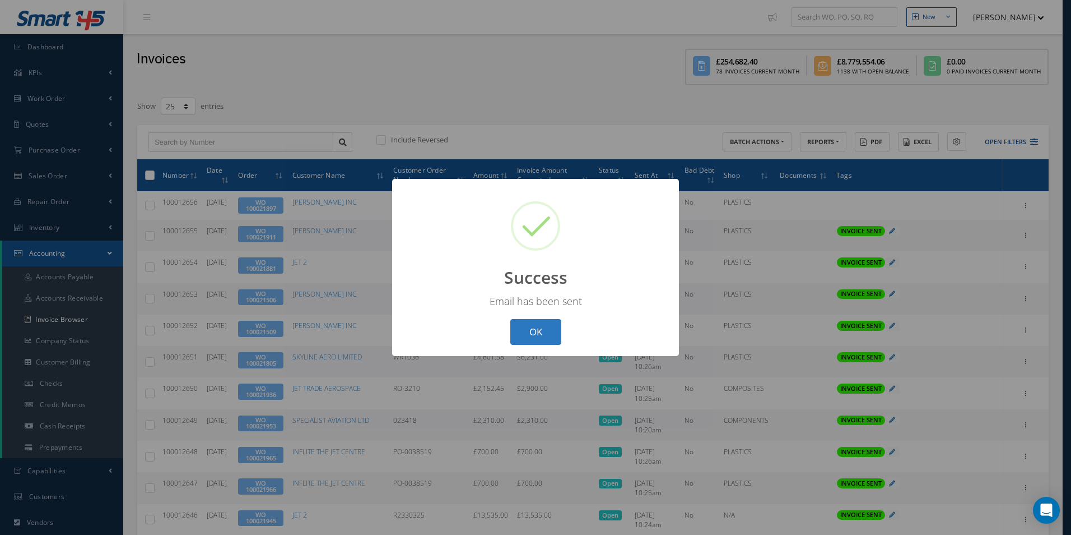
click at [530, 322] on button "OK" at bounding box center [535, 332] width 51 height 26
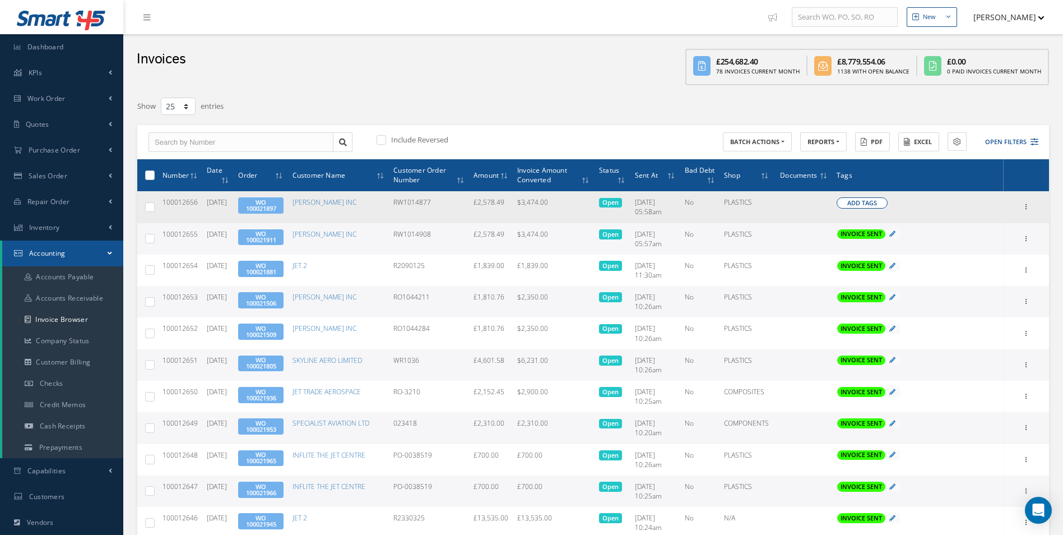
click at [857, 202] on span "Add Tags" at bounding box center [862, 203] width 30 height 10
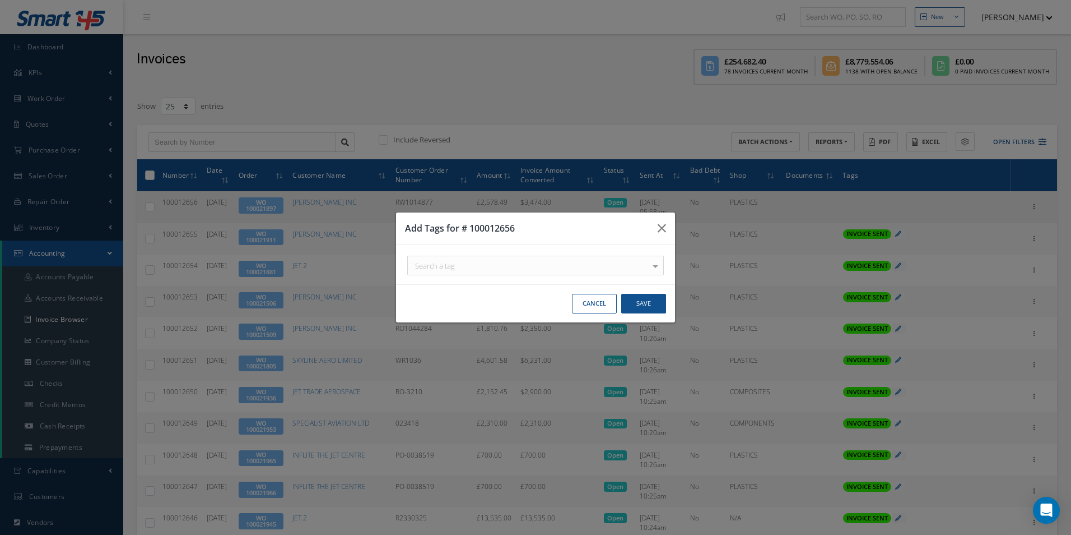
click at [510, 266] on div "Search a tag" at bounding box center [535, 266] width 257 height 20
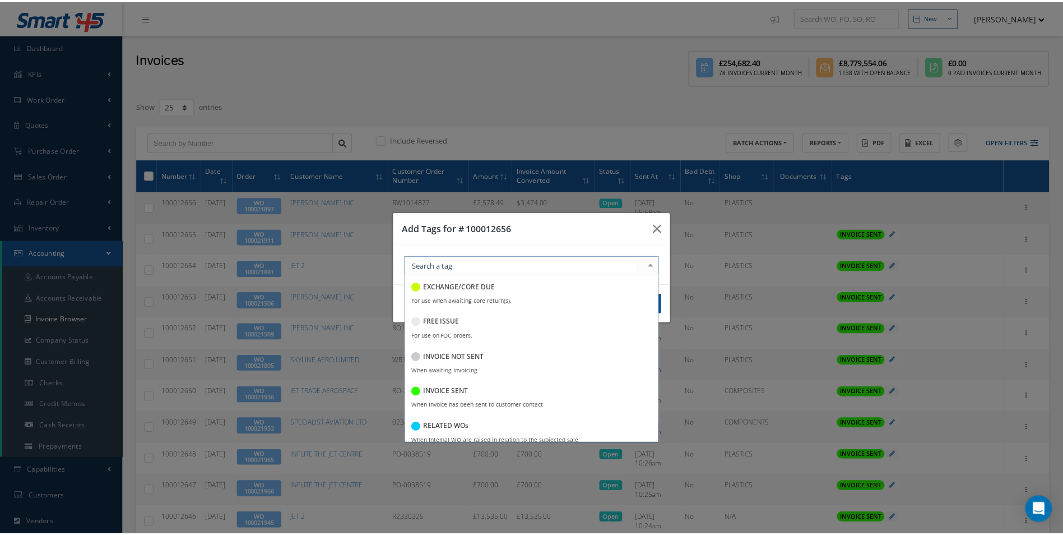
scroll to position [168, 0]
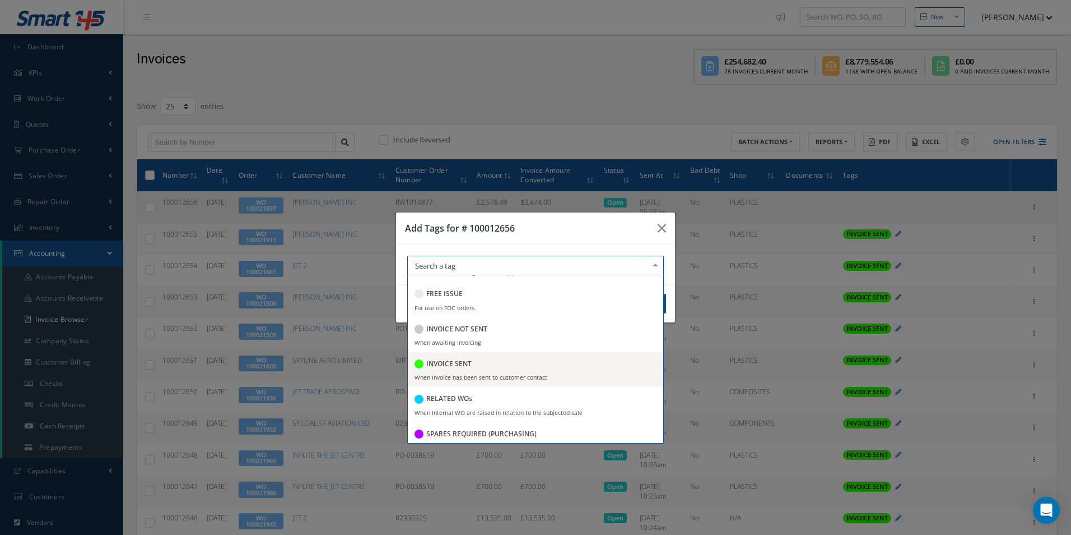
click at [461, 357] on div "INVOICE SENT" at bounding box center [443, 364] width 57 height 15
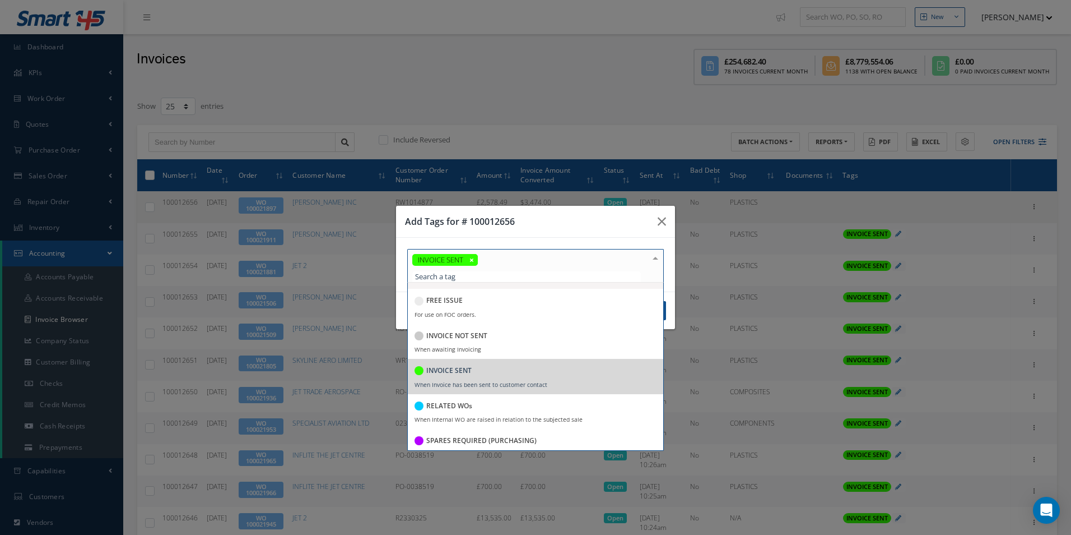
click at [597, 217] on div "Add Tags for # 100012656" at bounding box center [535, 222] width 279 height 32
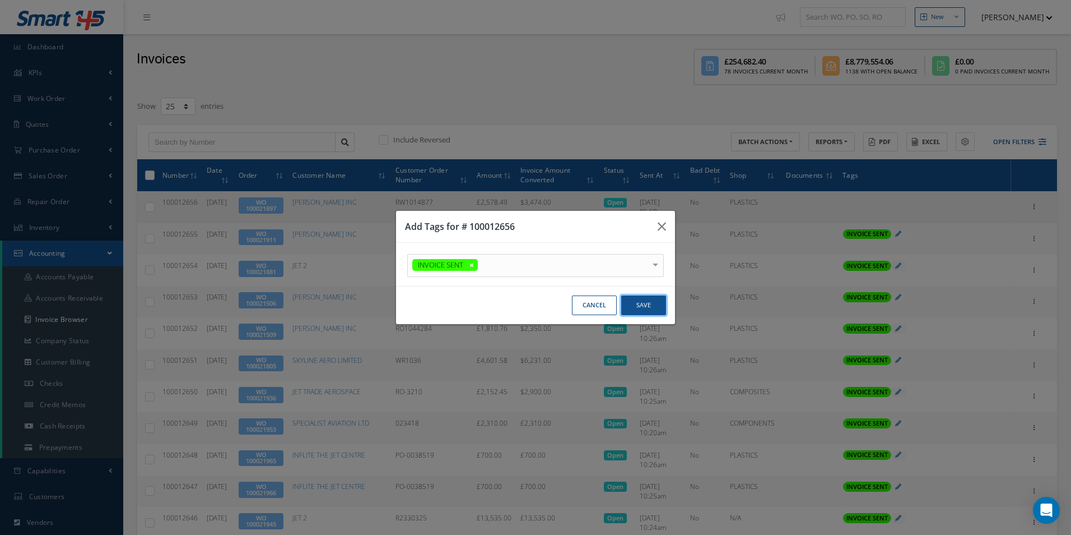
click at [651, 307] on button "Save" at bounding box center [643, 305] width 45 height 20
